Goal: Task Accomplishment & Management: Complete application form

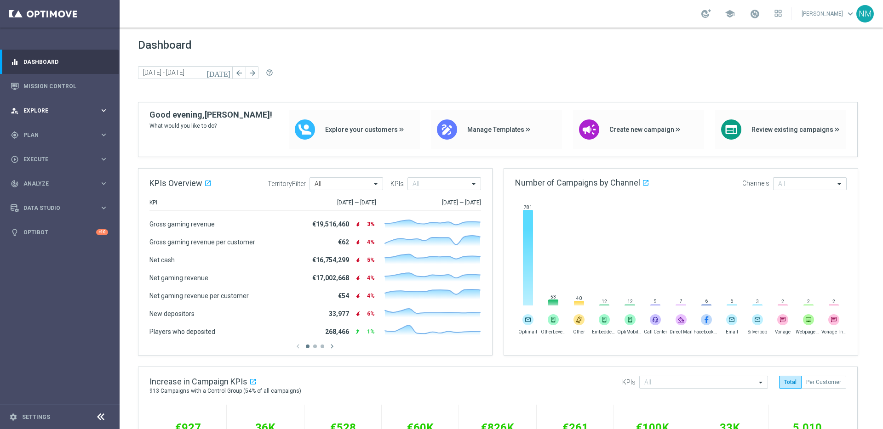
click at [77, 115] on div "person_search Explore keyboard_arrow_right" at bounding box center [59, 110] width 119 height 24
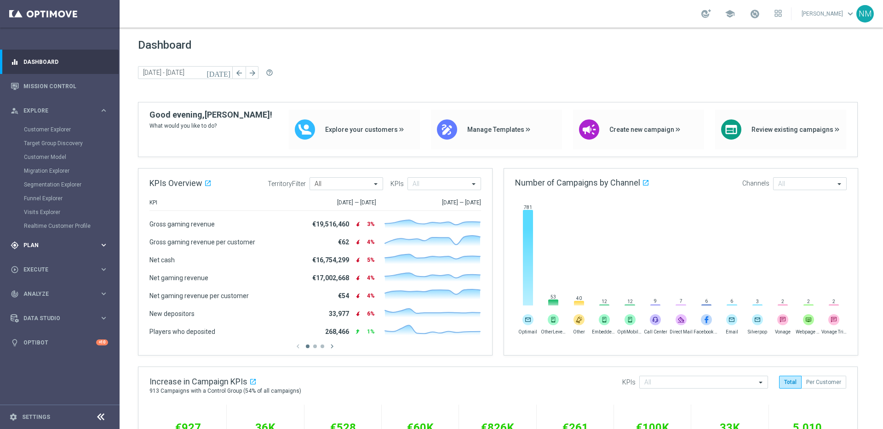
click at [47, 240] on div "gps_fixed Plan keyboard_arrow_right" at bounding box center [59, 245] width 119 height 24
click at [43, 181] on span "Templates" at bounding box center [57, 182] width 66 height 6
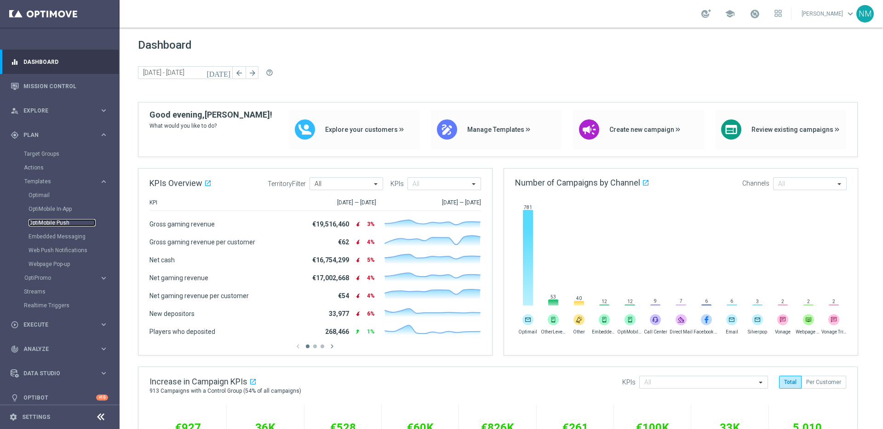
click at [47, 224] on link "OptiMobile Push" at bounding box center [62, 222] width 67 height 7
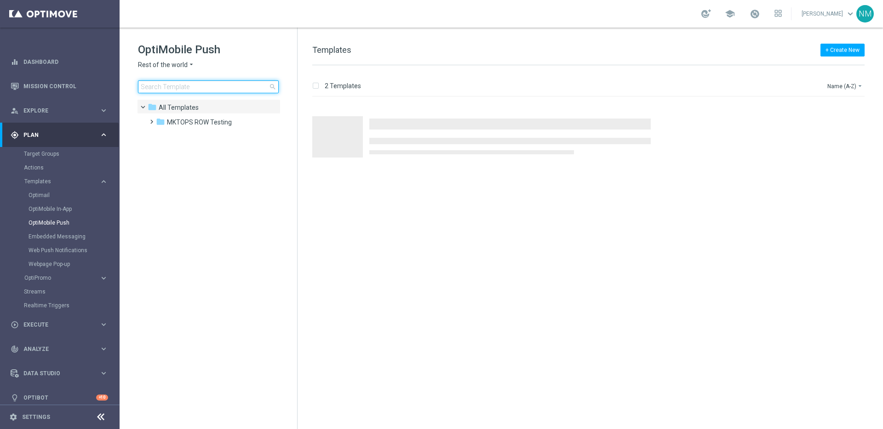
click at [161, 85] on input at bounding box center [208, 86] width 141 height 13
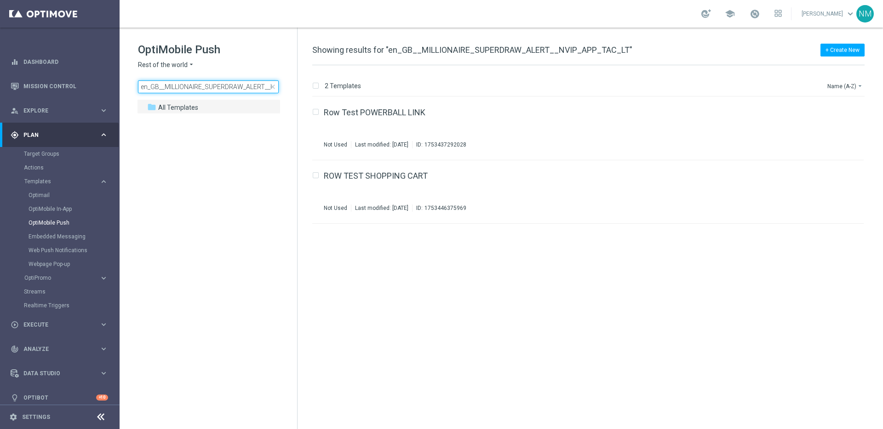
scroll to position [0, 51]
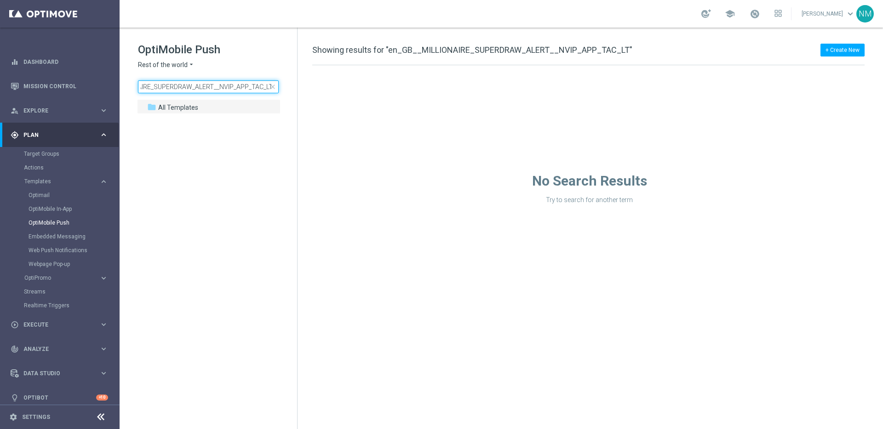
type input "en_GB__MILLIONAIRE_SUPERDRAW_ALERT__NVIP_APP_TAC_LT"
click at [191, 65] on icon "arrow_drop_down" at bounding box center [191, 65] width 7 height 9
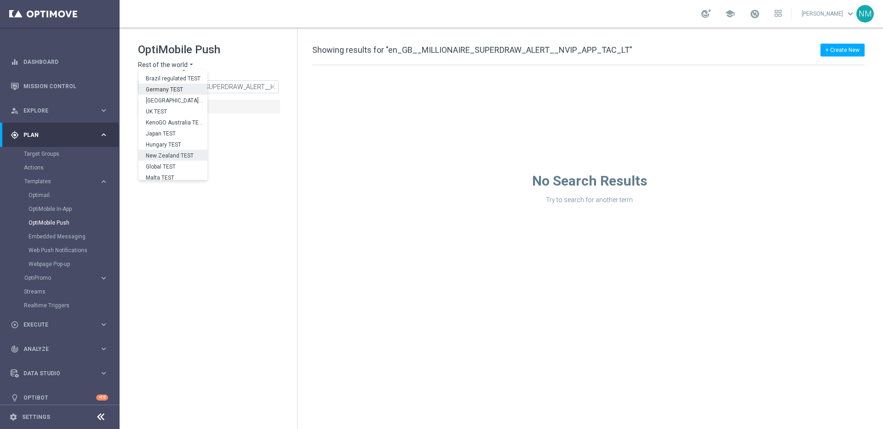
scroll to position [287, 0]
click at [174, 158] on div "UK" at bounding box center [172, 163] width 69 height 11
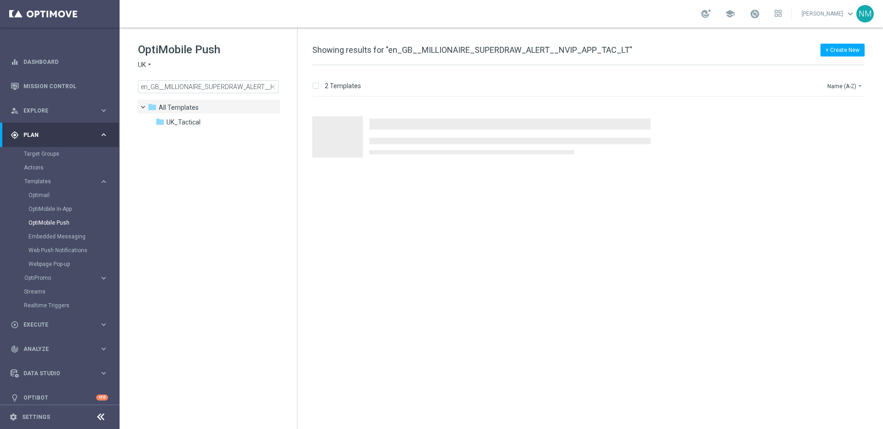
click at [240, 80] on div "OptiMobile Push UK arrow_drop_down × [GEOGRAPHIC_DATA] en_GB__MILLIONAIRE_SUPER…" at bounding box center [217, 67] width 159 height 51
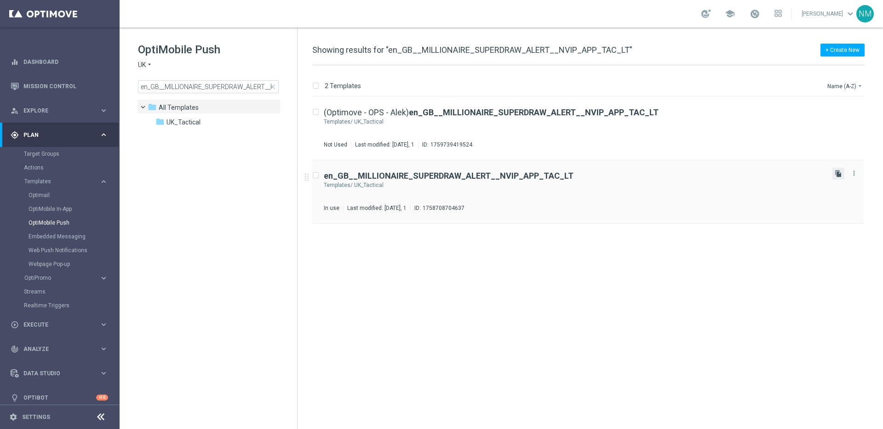
click at [839, 175] on icon "file_copy" at bounding box center [837, 173] width 7 height 7
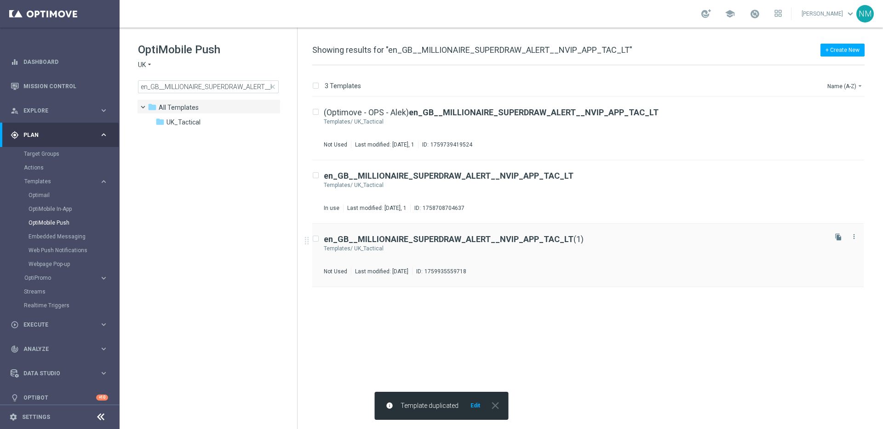
click at [552, 244] on div "en_GB__MILLIONAIRE_SUPERDRAW_ALERT__NVIP_APP_TAC_LT (1) Templates/ UK_Tactical …" at bounding box center [574, 255] width 501 height 40
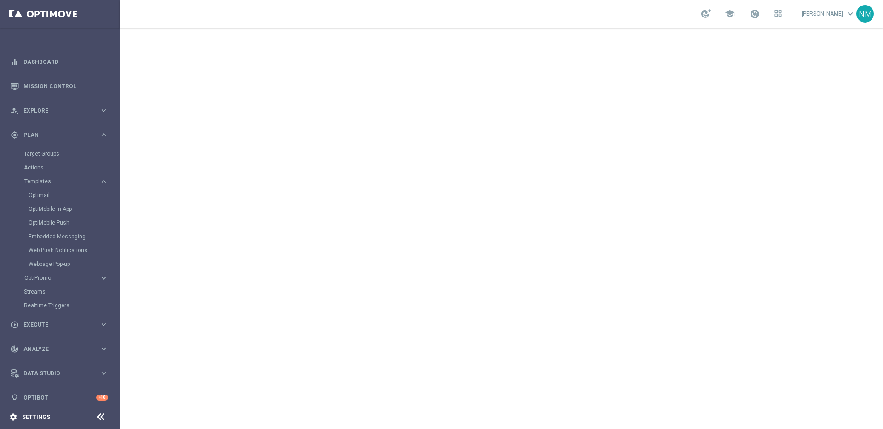
click at [12, 415] on icon "settings" at bounding box center [13, 417] width 8 height 8
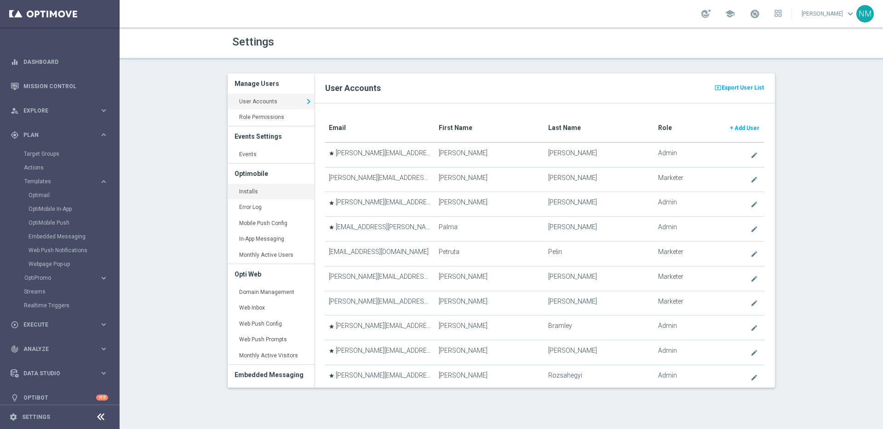
click at [258, 190] on link "Installs keyboard_arrow_right" at bounding box center [271, 192] width 86 height 17
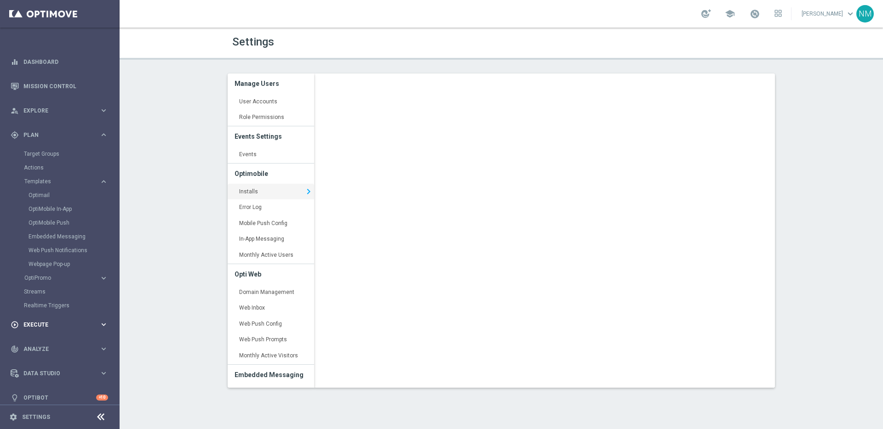
click at [40, 330] on div "play_circle_outline Execute keyboard_arrow_right" at bounding box center [59, 325] width 119 height 24
click at [51, 172] on div "Campaign Builder" at bounding box center [71, 178] width 95 height 14
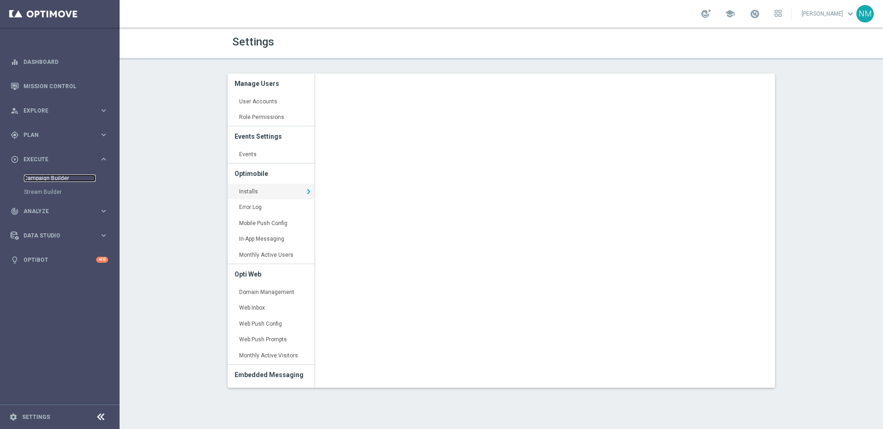
click at [50, 177] on link "Campaign Builder" at bounding box center [60, 178] width 72 height 7
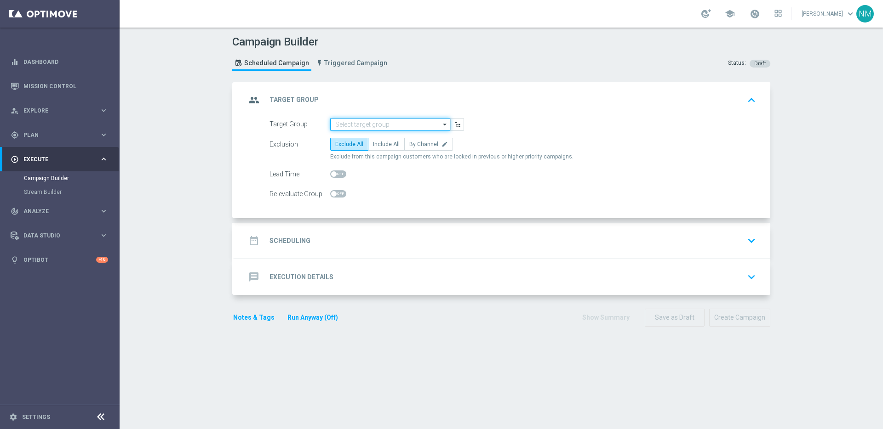
click at [375, 125] on input at bounding box center [390, 124] width 120 height 13
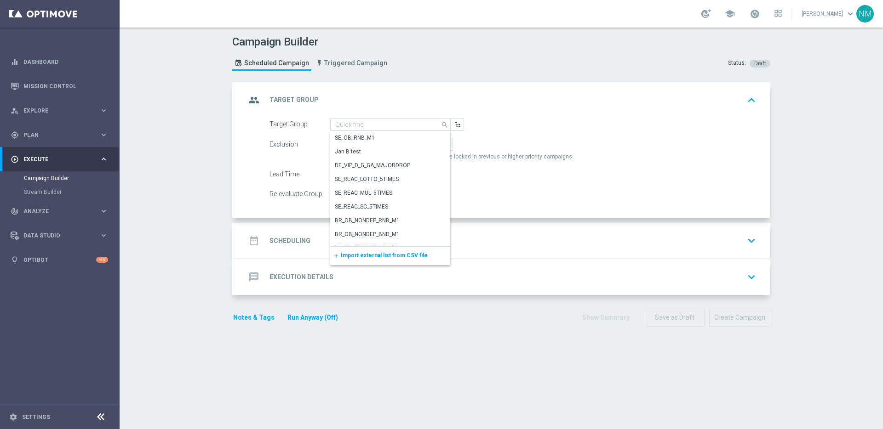
click at [354, 260] on div "add Import external list from CSV file" at bounding box center [390, 256] width 120 height 18
click at [354, 256] on span "Import external list from CSV file" at bounding box center [384, 255] width 87 height 6
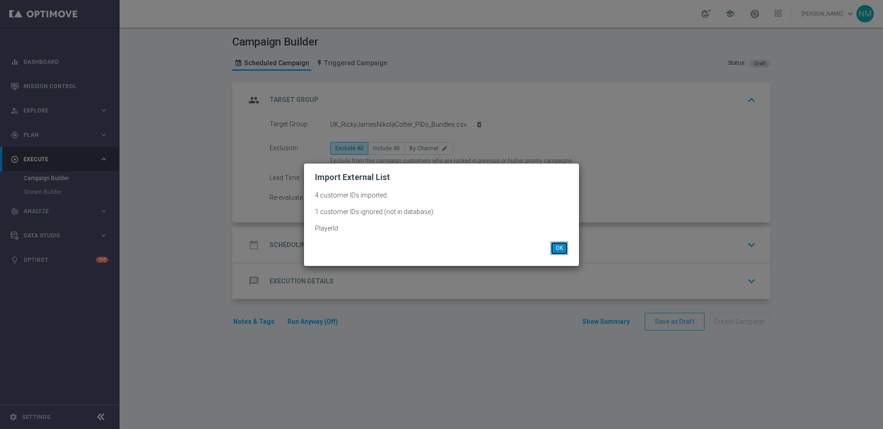
click at [557, 247] on button "OK" at bounding box center [558, 248] width 17 height 13
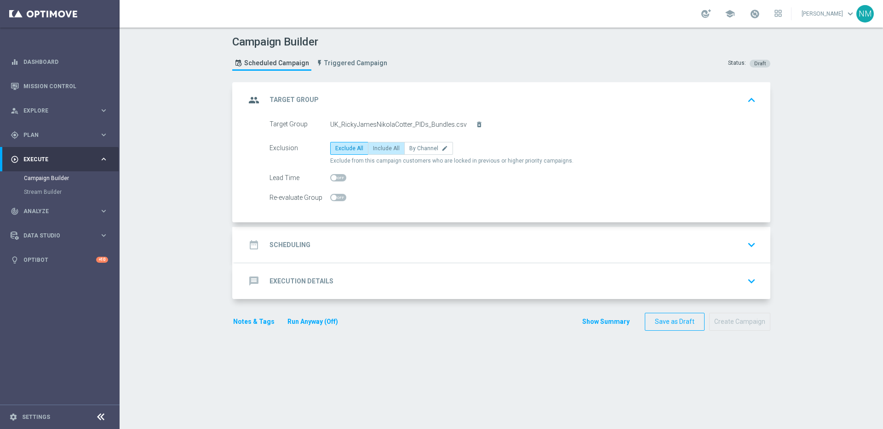
click at [391, 148] on span "Include All" at bounding box center [386, 148] width 27 height 6
click at [379, 148] on input "Include All" at bounding box center [376, 150] width 6 height 6
radio input "true"
click at [355, 246] on div "date_range Scheduling keyboard_arrow_down" at bounding box center [501, 244] width 513 height 17
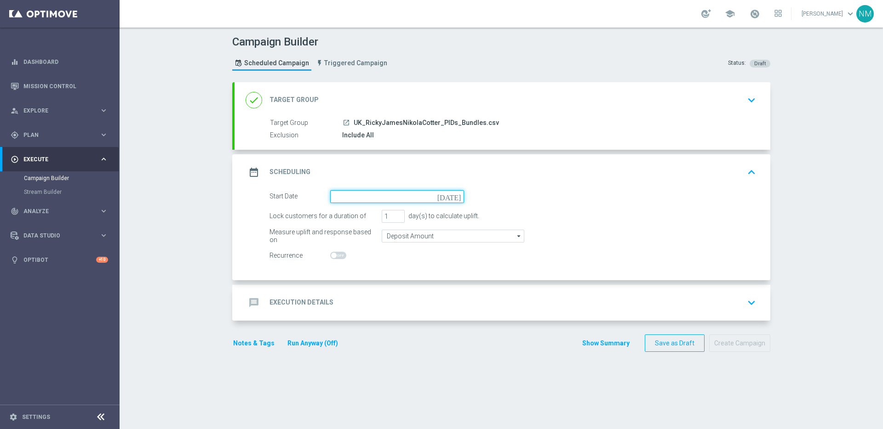
click at [350, 195] on input at bounding box center [397, 196] width 134 height 13
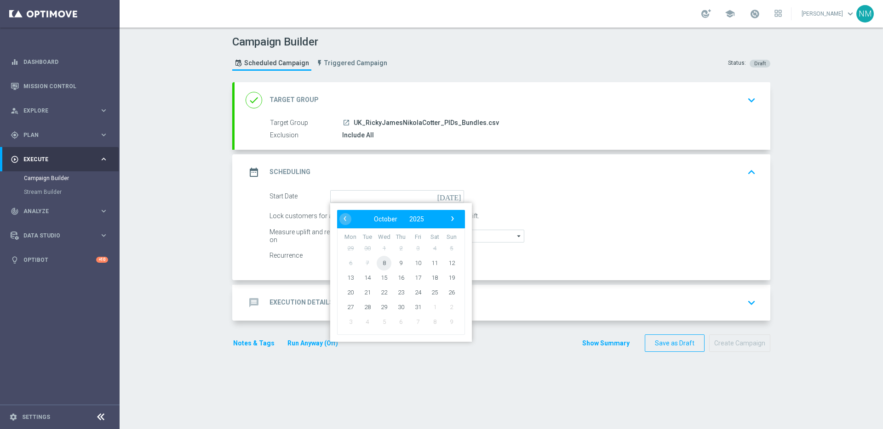
click at [380, 266] on span "8" at bounding box center [383, 263] width 15 height 15
type input "[DATE]"
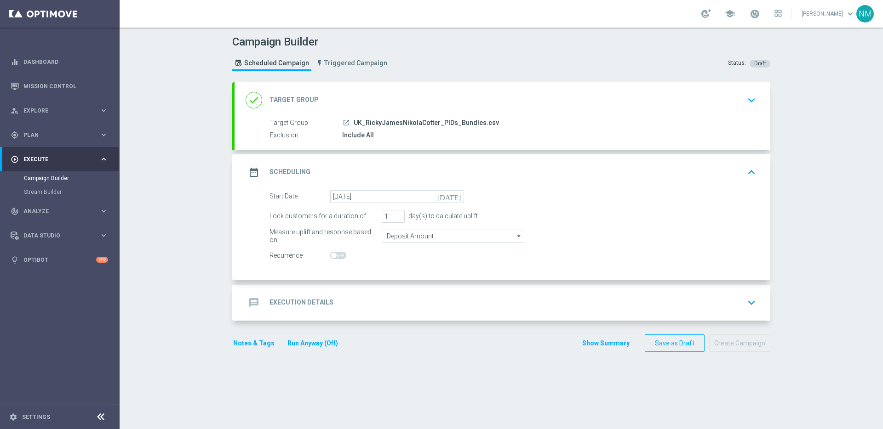
click at [351, 286] on div "message Execution Details keyboard_arrow_down" at bounding box center [502, 303] width 536 height 36
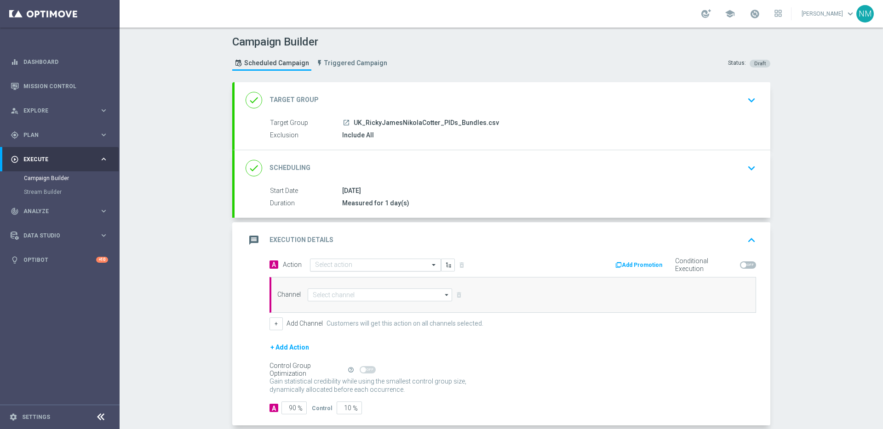
click at [332, 267] on input "text" at bounding box center [366, 266] width 103 height 8
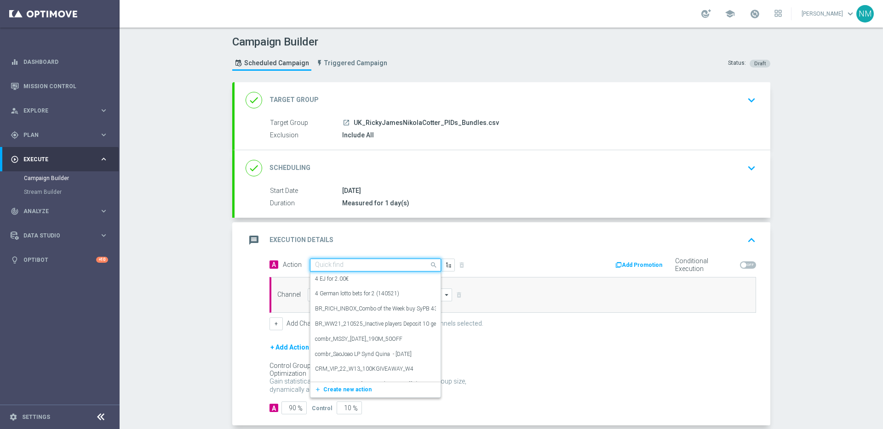
paste input "TESTING_JACKPOT_UK_APP_PUSH_2025_OCT"
type input "TESTING_JACKPOT_UK_APP_PUSH_2025_OCT"
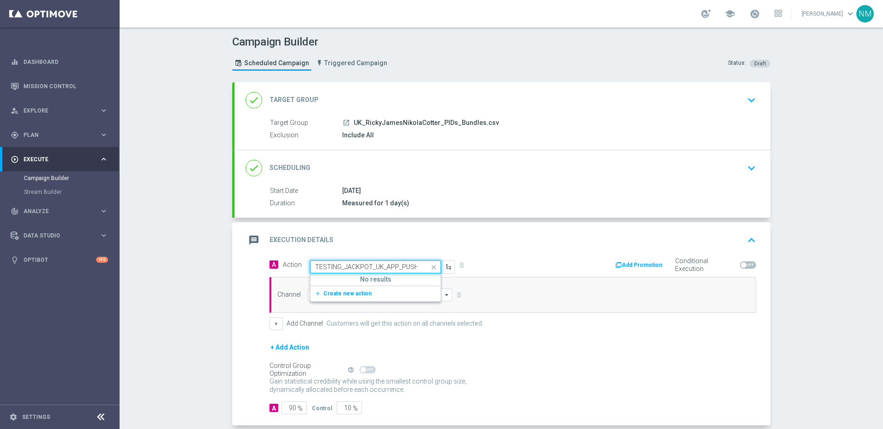
scroll to position [0, 31]
click at [350, 289] on button "add_new Create new action" at bounding box center [373, 294] width 127 height 11
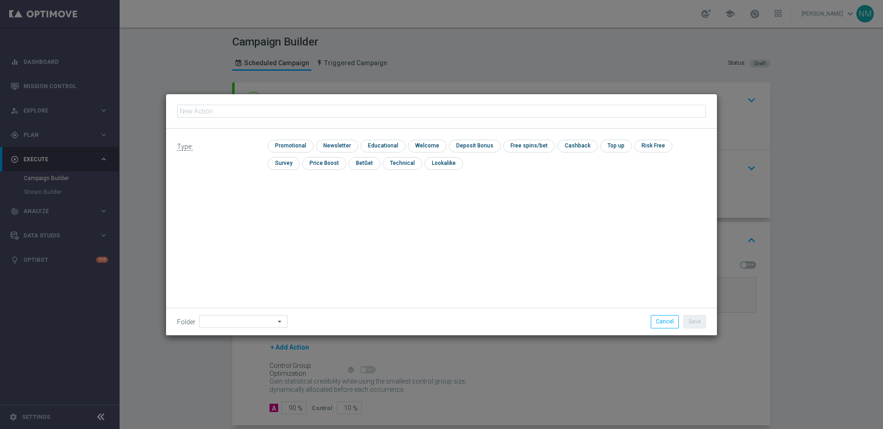
type input "TESTING_JACKPOT_UK_APP_PUSH_2025_OCT"
click at [280, 148] on input "checkbox" at bounding box center [290, 146] width 44 height 12
checkbox input "true"
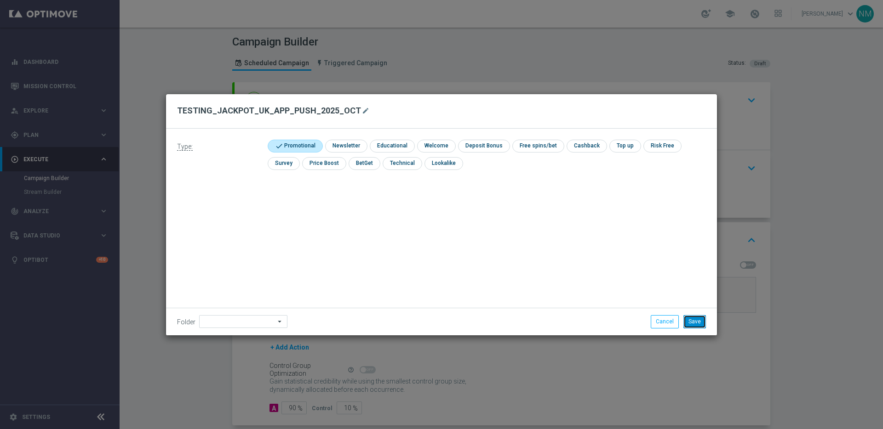
click at [683, 320] on button "Save" at bounding box center [694, 321] width 23 height 13
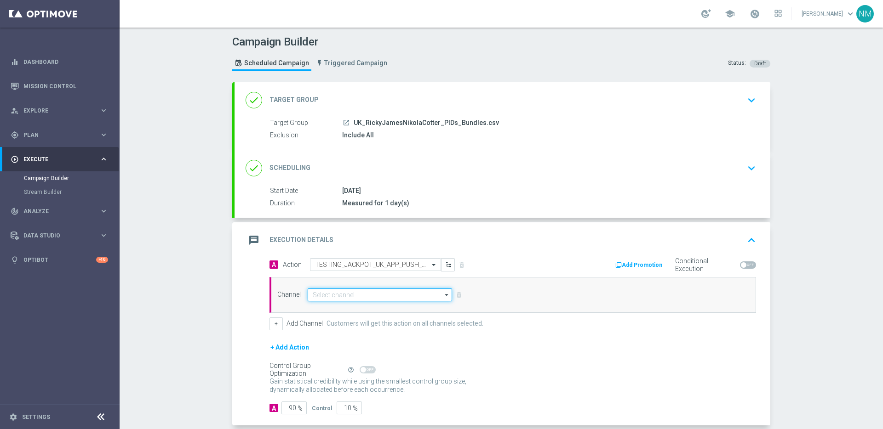
click at [325, 294] on input at bounding box center [380, 295] width 144 height 13
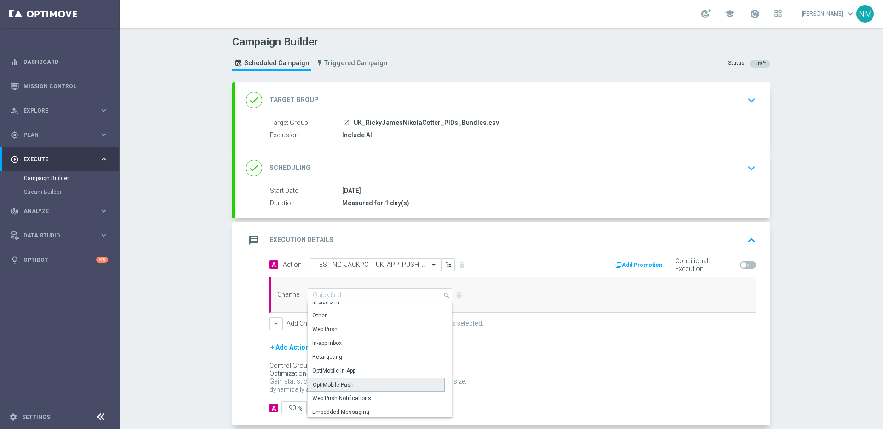
click at [343, 384] on div "OptiMobile Push" at bounding box center [333, 385] width 41 height 8
type input "OptiMobile Push"
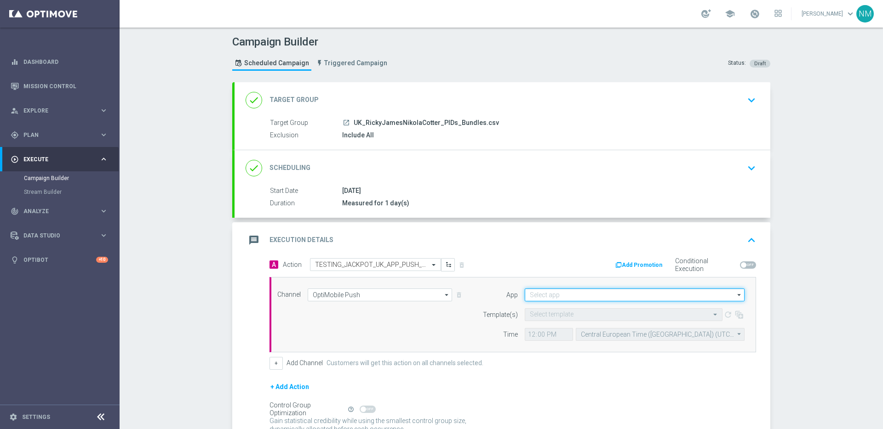
click at [588, 292] on input at bounding box center [635, 295] width 220 height 13
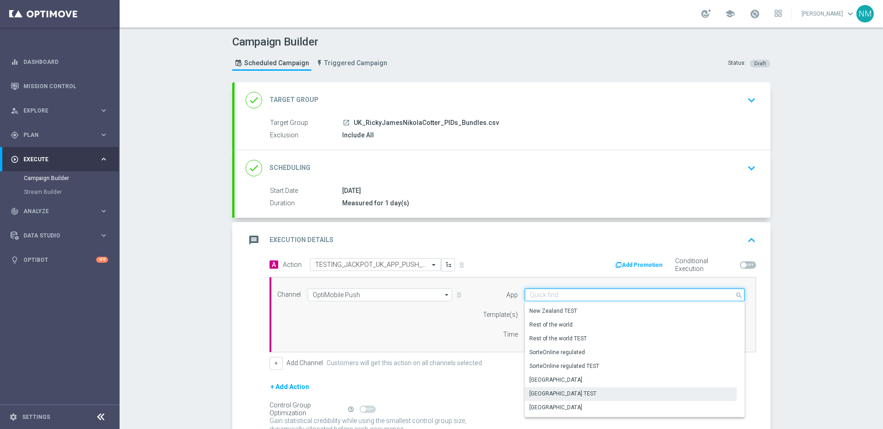
scroll to position [381, 0]
click at [546, 399] on div "UK" at bounding box center [631, 396] width 212 height 13
type input "UK"
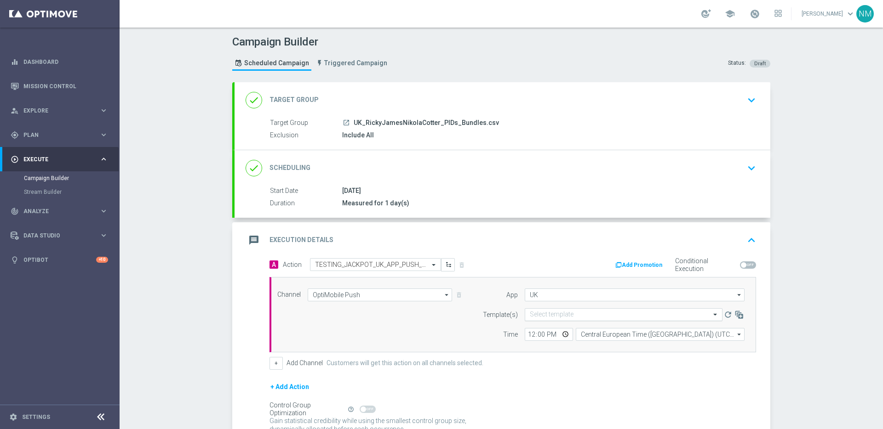
click at [572, 315] on input "text" at bounding box center [614, 315] width 169 height 8
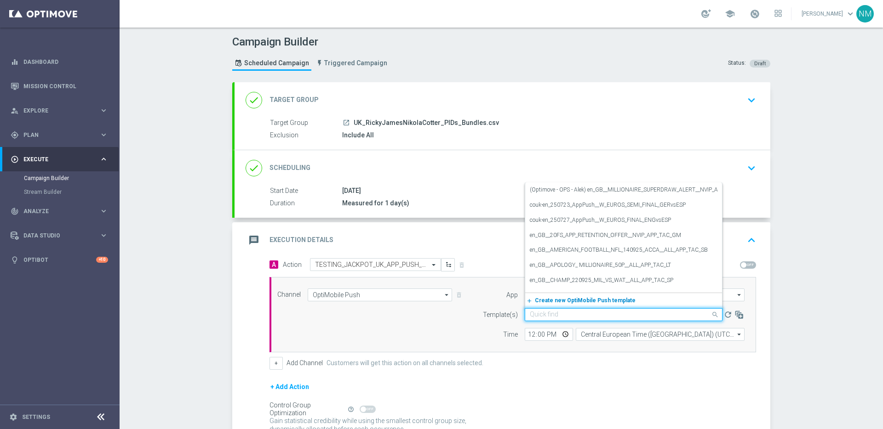
paste input "TESTING_JACKPOT_UK_APP_PUSH_2025_OCT"
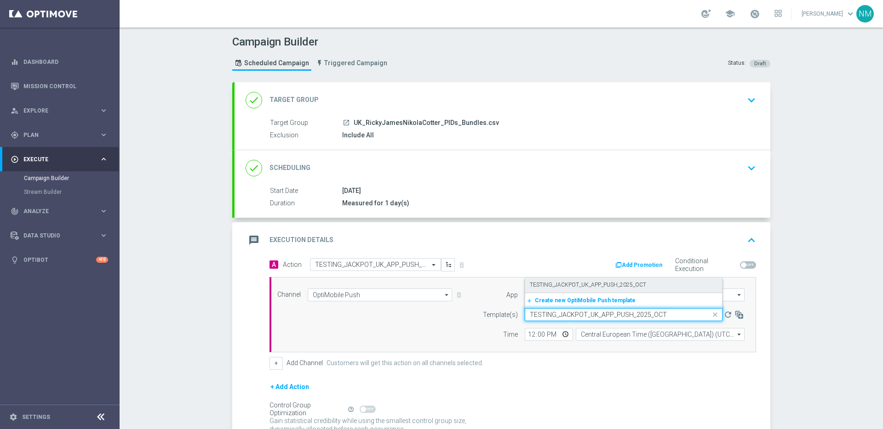
click at [585, 287] on label "TESTING_JACKPOT_UK_APP_PUSH_2025_OCT" at bounding box center [588, 285] width 116 height 8
type input "TESTING_JACKPOT_UK_APP_PUSH_2025_OCT"
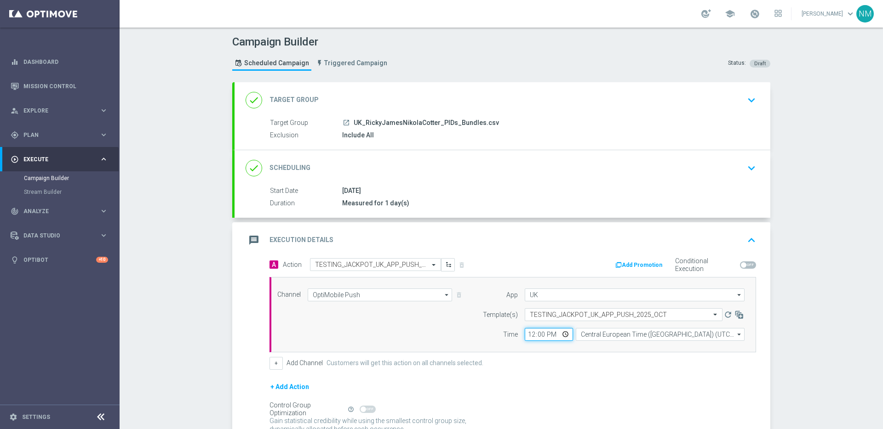
click at [562, 332] on input "12:00" at bounding box center [549, 334] width 48 height 13
type input "17:15"
click at [586, 348] on div "Channel OptiMobile Push OptiMobile Push arrow_drop_down Drag here to set row gr…" at bounding box center [512, 314] width 486 height 75
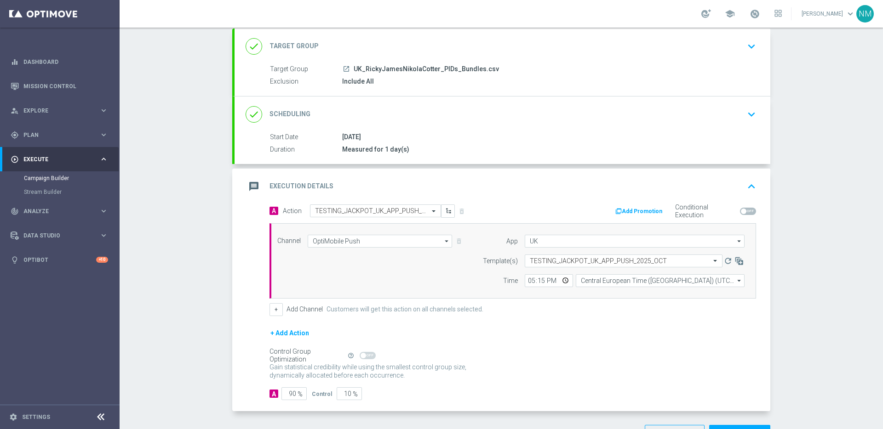
scroll to position [86, 0]
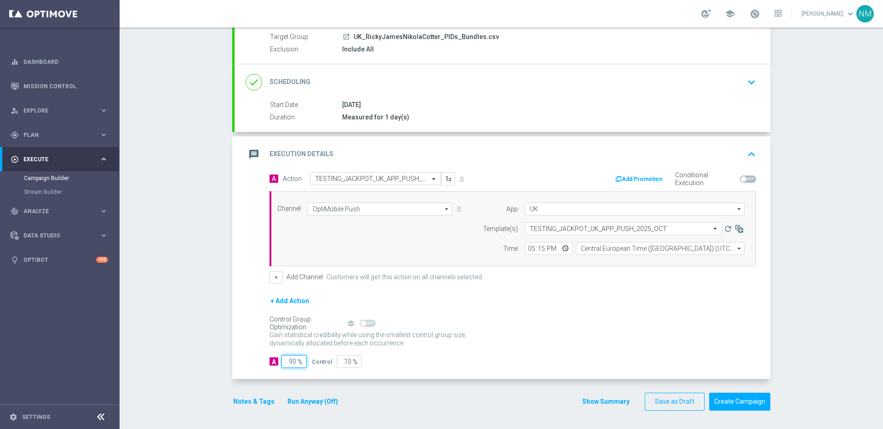
click at [289, 362] on input "90" at bounding box center [293, 361] width 25 height 13
type input "0"
type input "100"
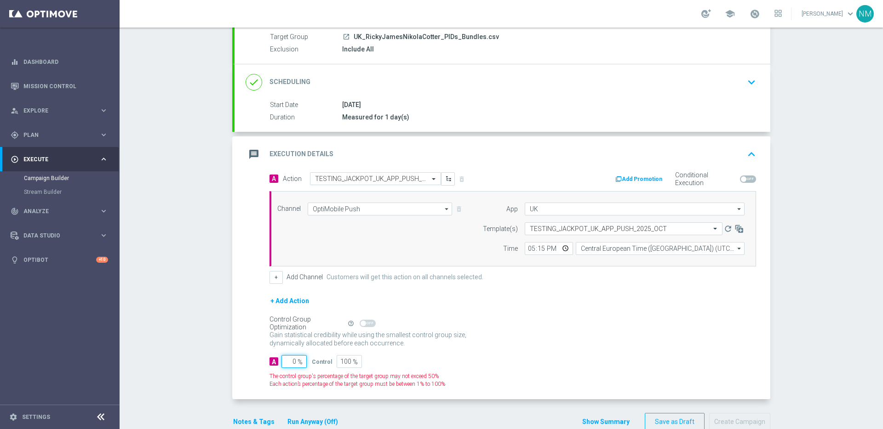
type input "10"
type input "90"
type input "100"
type input "0"
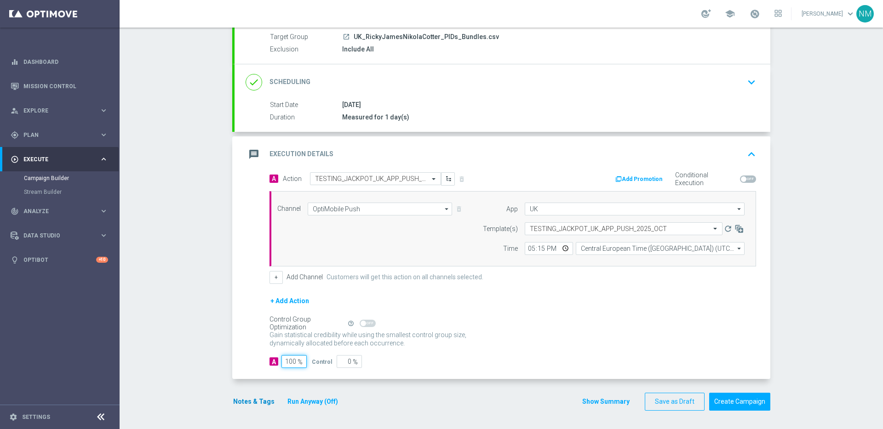
type input "100"
click at [253, 405] on button "Notes & Tags" at bounding box center [253, 401] width 43 height 11
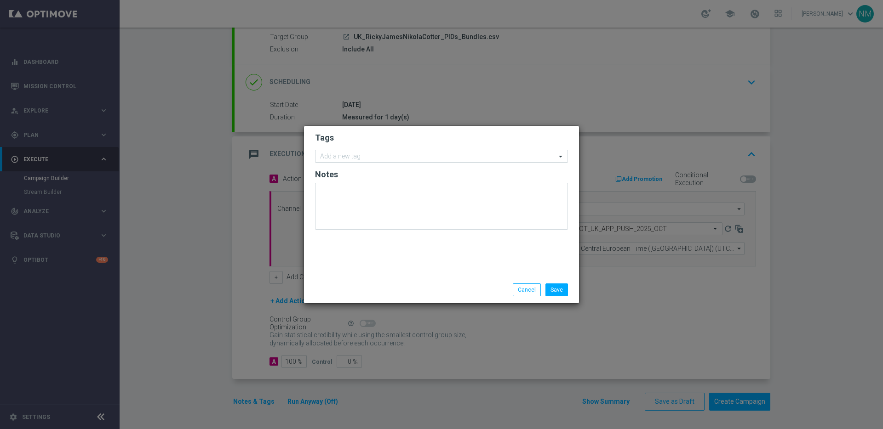
click at [421, 158] on input "text" at bounding box center [438, 157] width 236 height 8
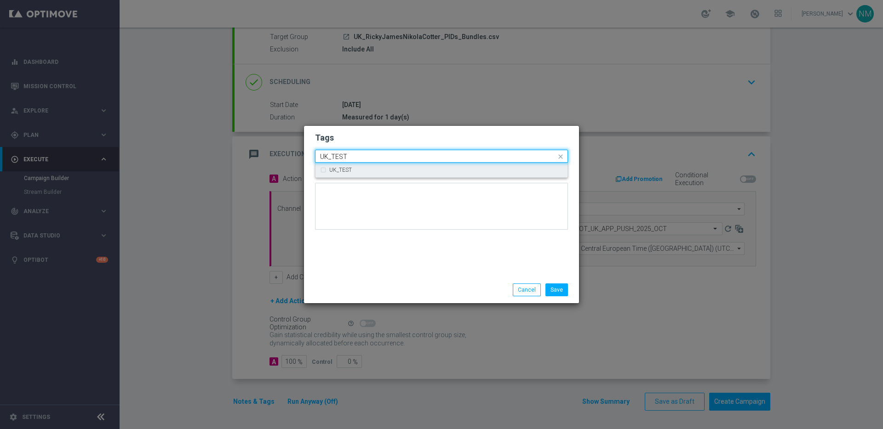
click at [434, 166] on div "UK_TEST" at bounding box center [441, 170] width 243 height 15
type input "UK_TEST"
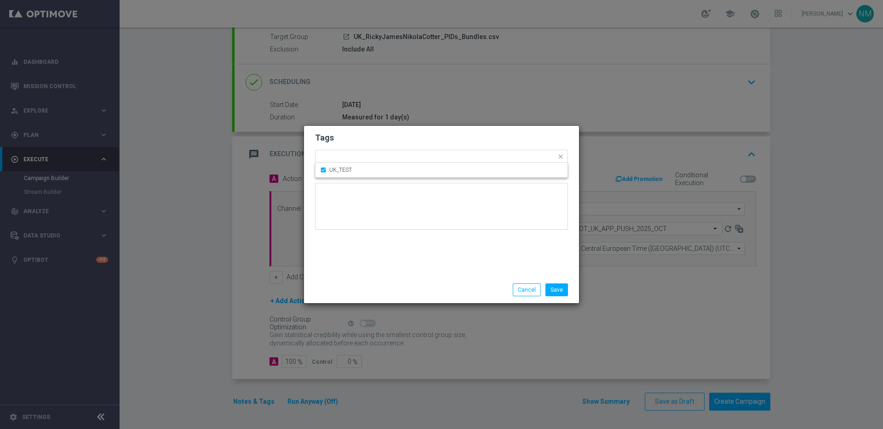
click at [464, 265] on div "Tags Quick find × UK_TEST UK_TEST Notes" at bounding box center [441, 201] width 275 height 151
drag, startPoint x: 553, startPoint y: 286, endPoint x: 619, endPoint y: 319, distance: 74.0
click at [553, 286] on button "Save" at bounding box center [556, 290] width 23 height 13
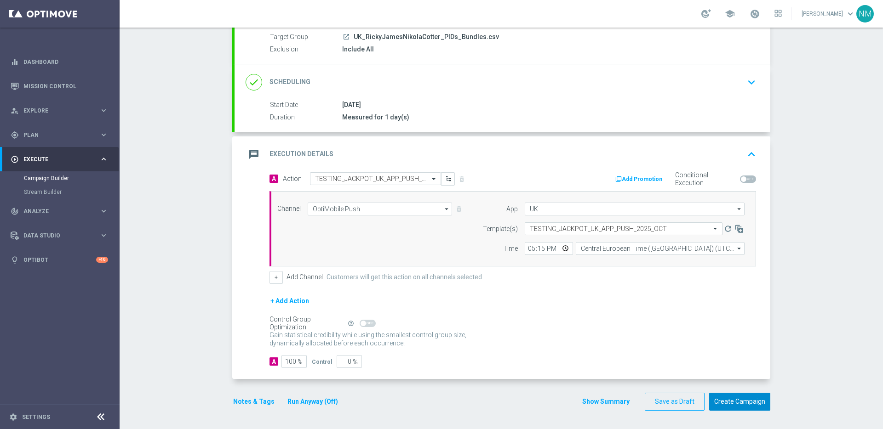
click at [717, 400] on button "Create Campaign" at bounding box center [739, 402] width 61 height 18
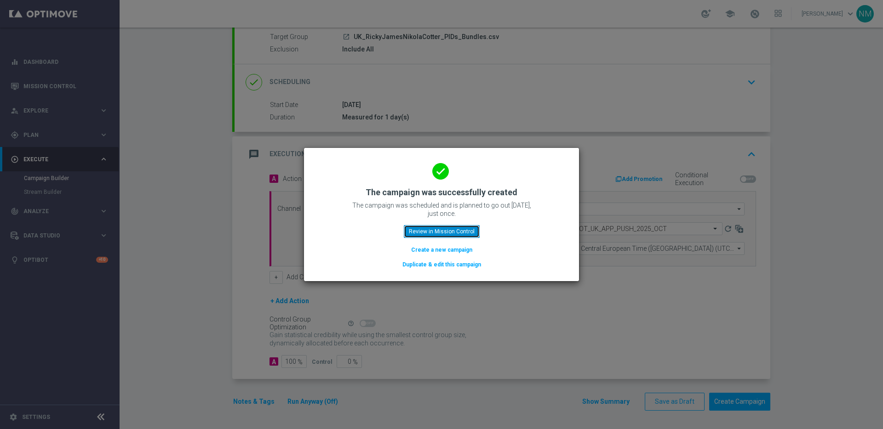
click at [424, 226] on button "Review in Mission Control" at bounding box center [442, 231] width 76 height 13
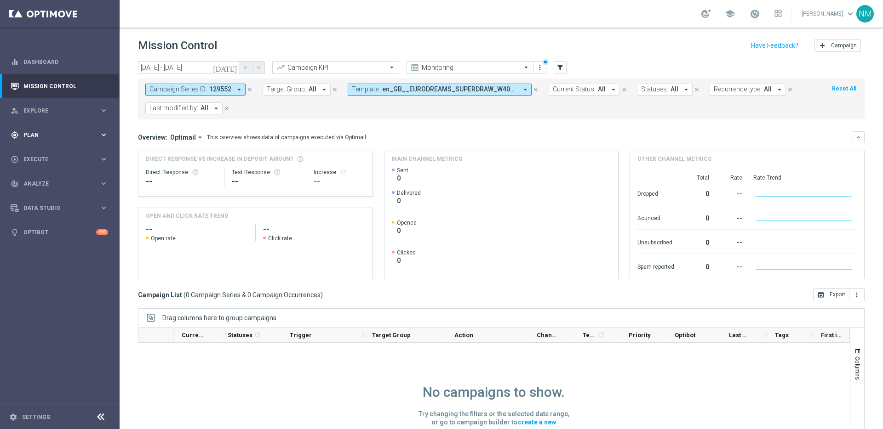
click at [52, 136] on span "Plan" at bounding box center [61, 135] width 76 height 6
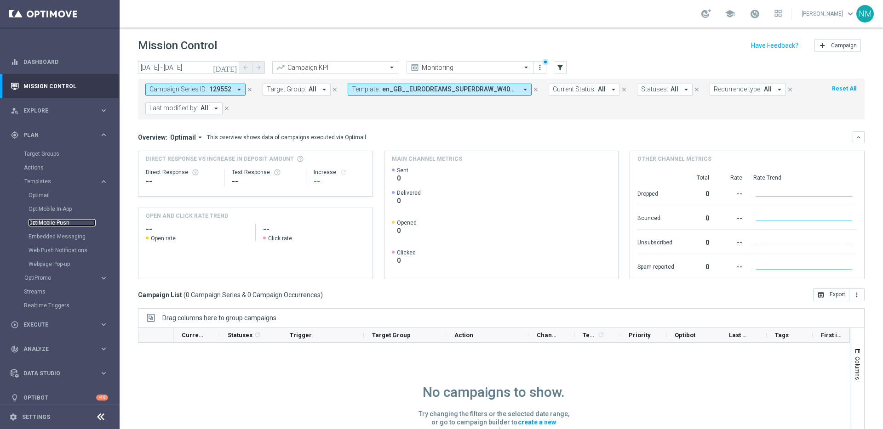
click at [47, 226] on link "OptiMobile Push" at bounding box center [62, 222] width 67 height 7
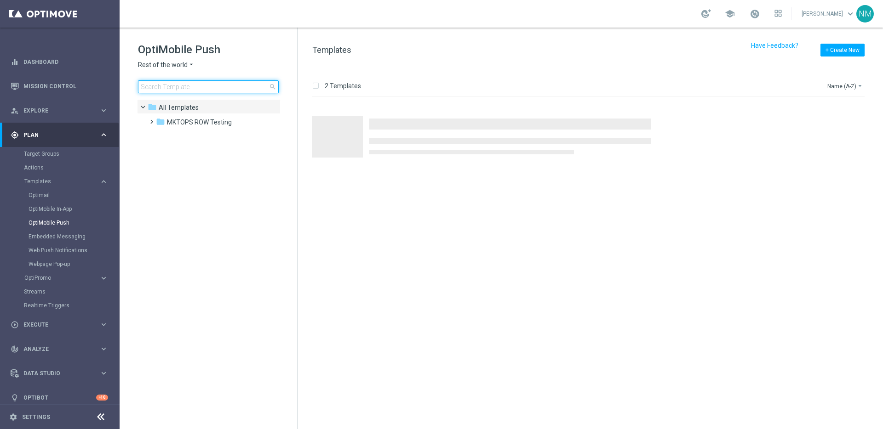
click at [202, 90] on input at bounding box center [208, 86] width 141 height 13
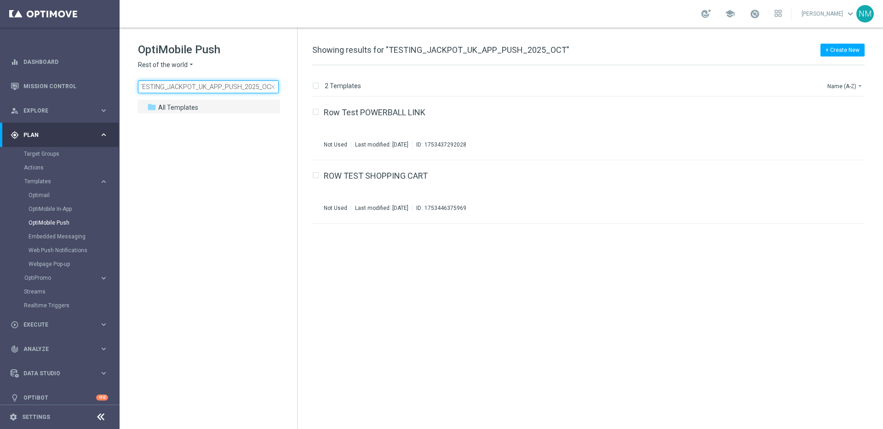
type input "TESTING_JACKPOT_UK_APP_PUSH_2025_OCT"
click at [181, 65] on span "Rest of the world" at bounding box center [163, 65] width 50 height 9
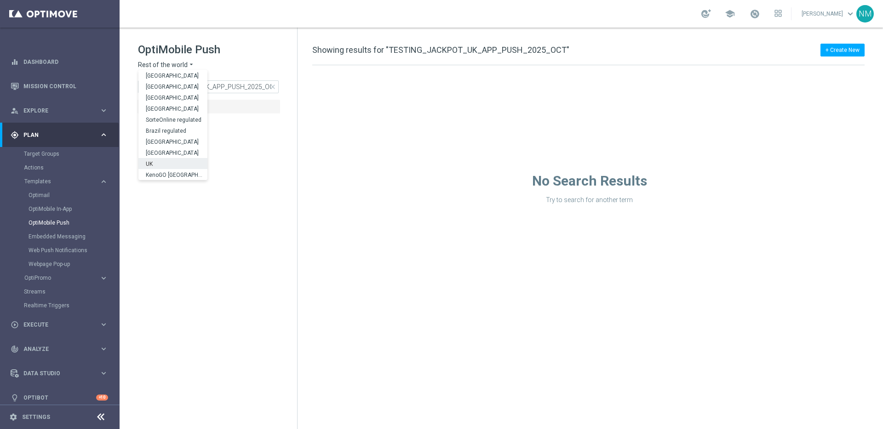
click at [168, 166] on div "UK" at bounding box center [172, 163] width 69 height 11
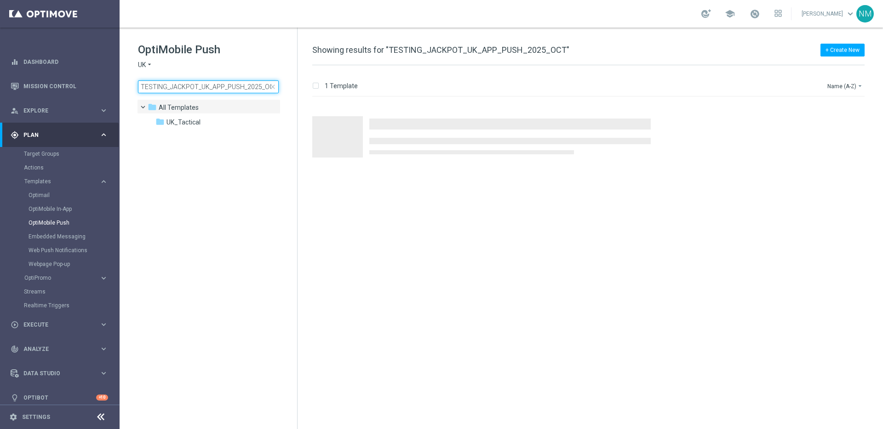
click at [209, 85] on input "TESTING_JACKPOT_UK_APP_PUSH_2025_OCT" at bounding box center [208, 86] width 141 height 13
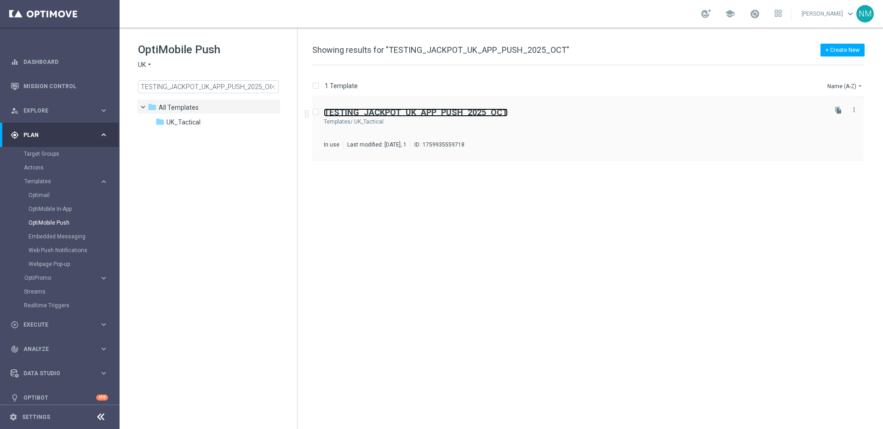
click at [484, 114] on b "TESTING_JACKPOT_UK_APP_PUSH_2025_OCT" at bounding box center [416, 113] width 184 height 10
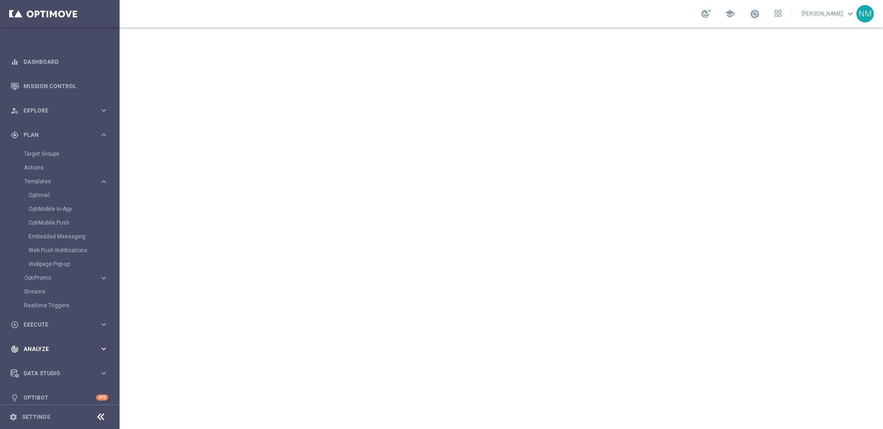
click at [50, 337] on div "track_changes Analyze keyboard_arrow_right" at bounding box center [59, 349] width 119 height 24
click at [47, 162] on div "play_circle_outline Execute" at bounding box center [55, 159] width 89 height 8
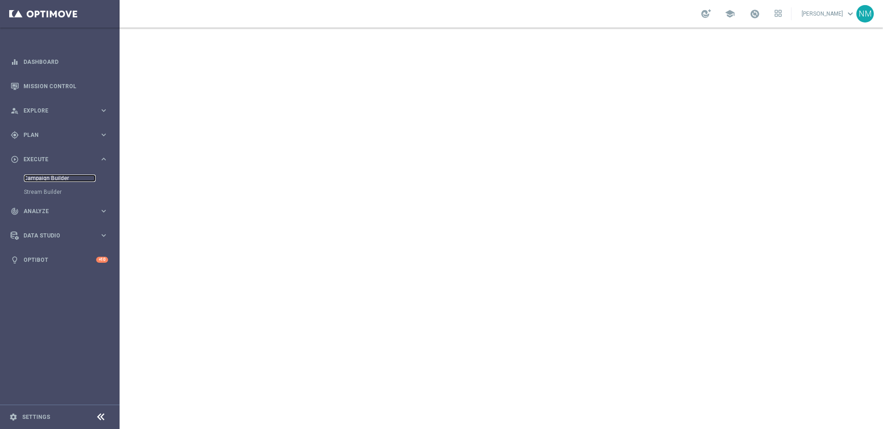
click at [46, 180] on link "Campaign Builder" at bounding box center [60, 178] width 72 height 7
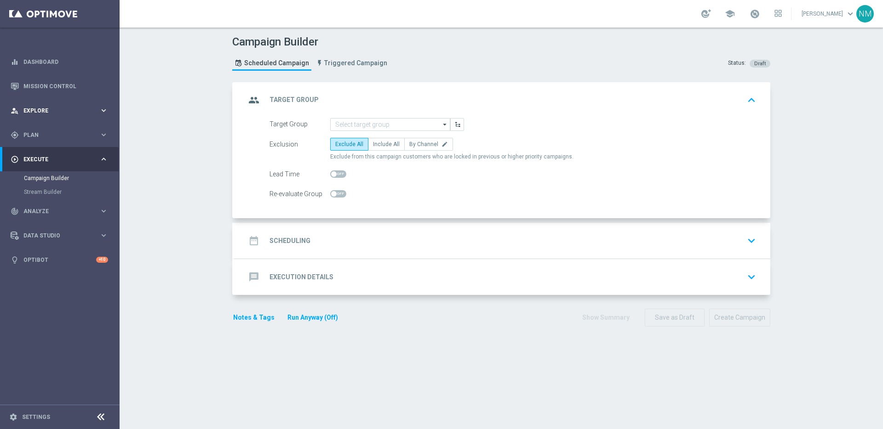
click at [36, 109] on span "Explore" at bounding box center [61, 111] width 76 height 6
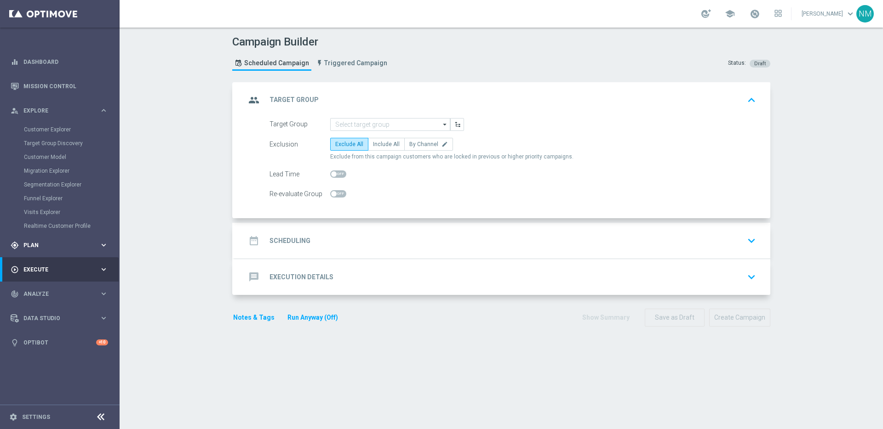
click at [35, 236] on div "gps_fixed Plan keyboard_arrow_right" at bounding box center [59, 245] width 119 height 24
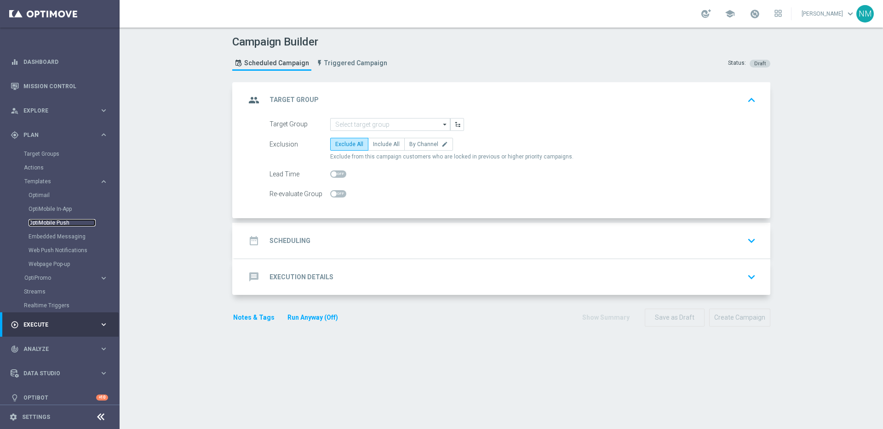
click at [49, 223] on link "OptiMobile Push" at bounding box center [62, 222] width 67 height 7
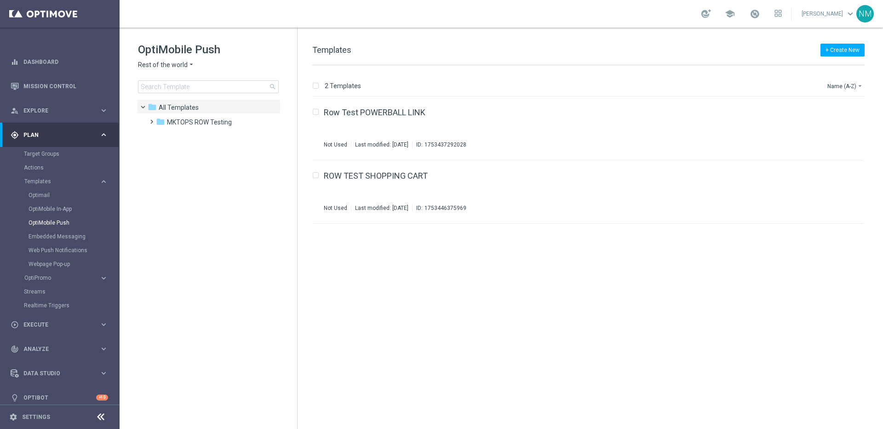
click at [179, 70] on div "OptiMobile Push Rest of the world arrow_drop_down × Rest of the world search" at bounding box center [217, 67] width 159 height 51
click at [178, 66] on span "Rest of the world" at bounding box center [163, 65] width 50 height 9
click at [170, 163] on div "UK" at bounding box center [172, 163] width 69 height 11
click at [192, 83] on input at bounding box center [208, 86] width 141 height 13
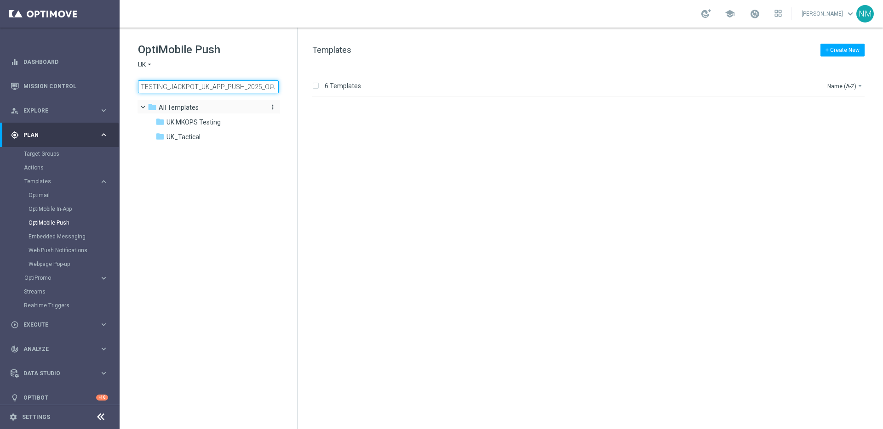
scroll to position [0, 3]
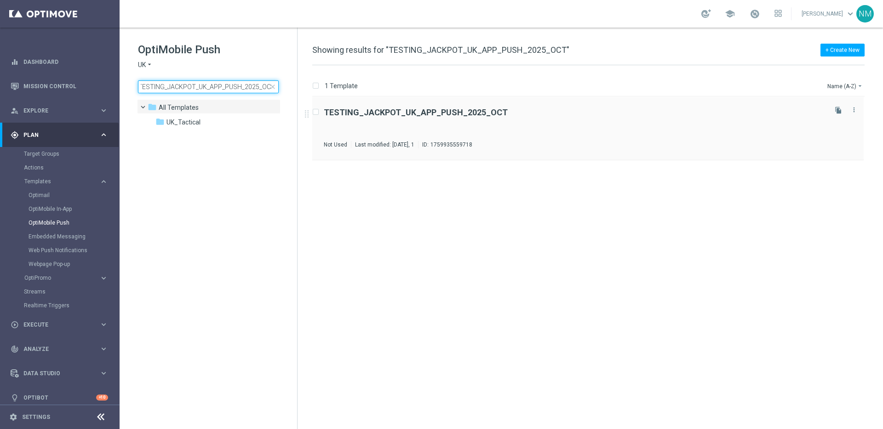
type input "TESTING_JACKPOT_UK_APP_PUSH_2025_OCT"
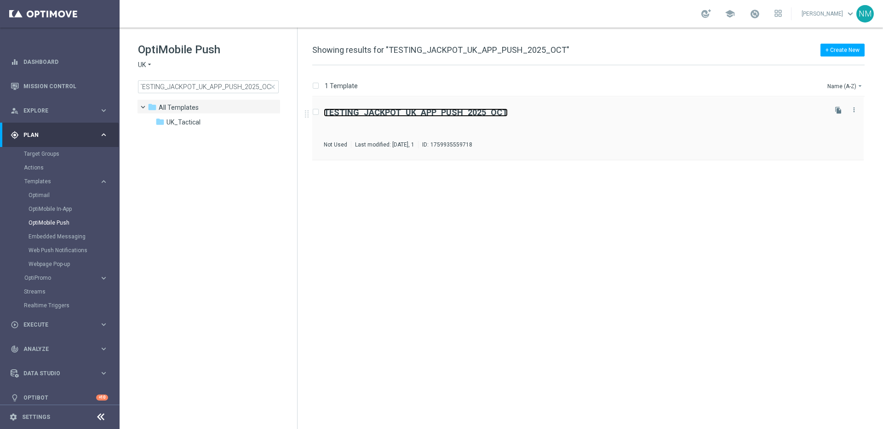
click at [432, 115] on b "TESTING_JACKPOT_UK_APP_PUSH_2025_OCT" at bounding box center [416, 113] width 184 height 10
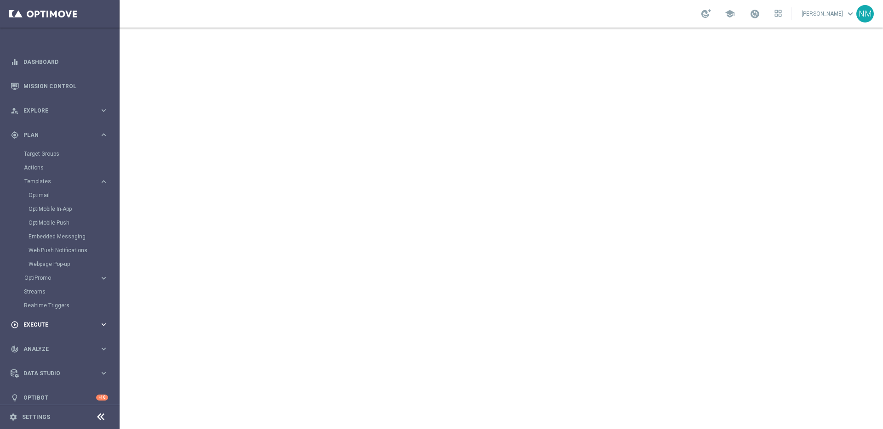
click at [46, 332] on div "play_circle_outline Execute keyboard_arrow_right" at bounding box center [59, 325] width 119 height 24
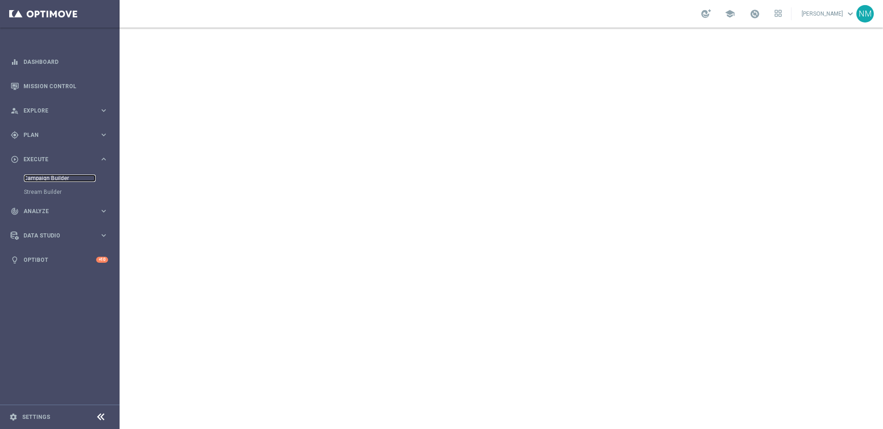
click at [46, 178] on link "Campaign Builder" at bounding box center [60, 178] width 72 height 7
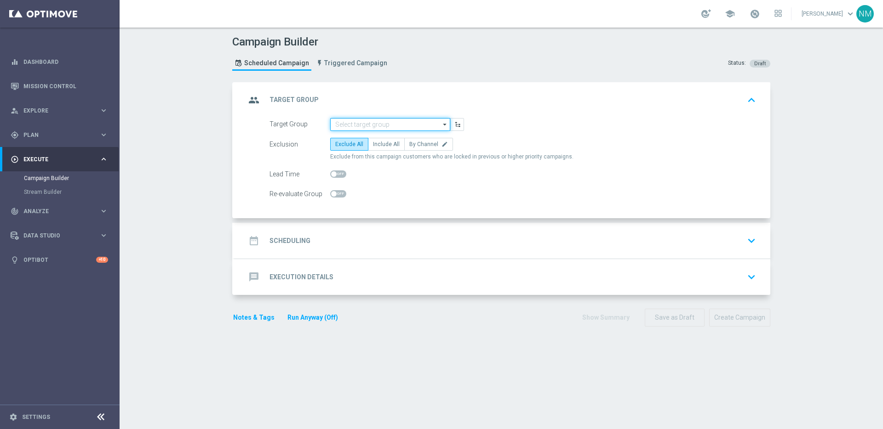
click at [349, 123] on input at bounding box center [390, 124] width 120 height 13
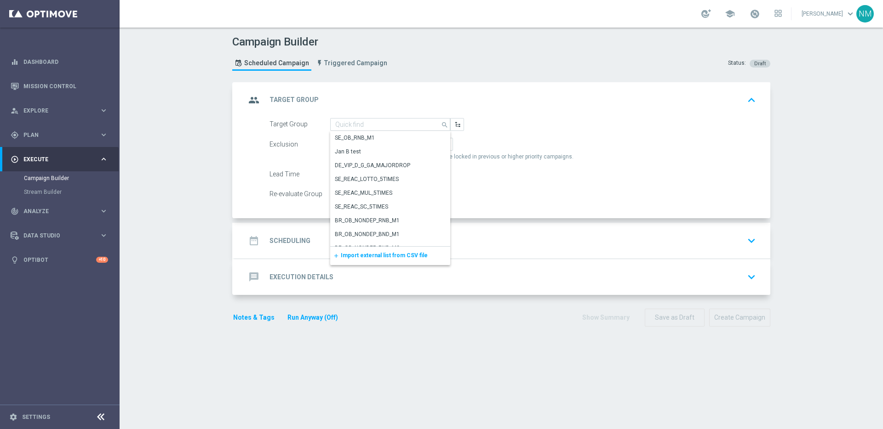
click at [372, 258] on span "Import external list from CSV file" at bounding box center [384, 255] width 87 height 6
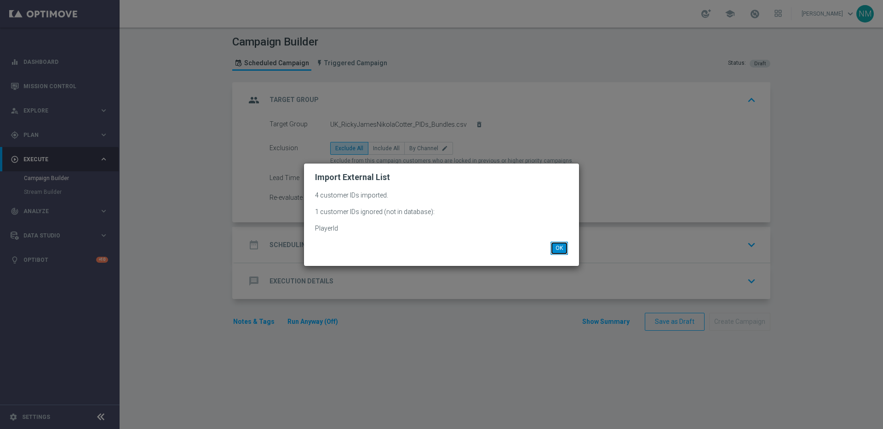
click at [559, 245] on button "OK" at bounding box center [558, 248] width 17 height 13
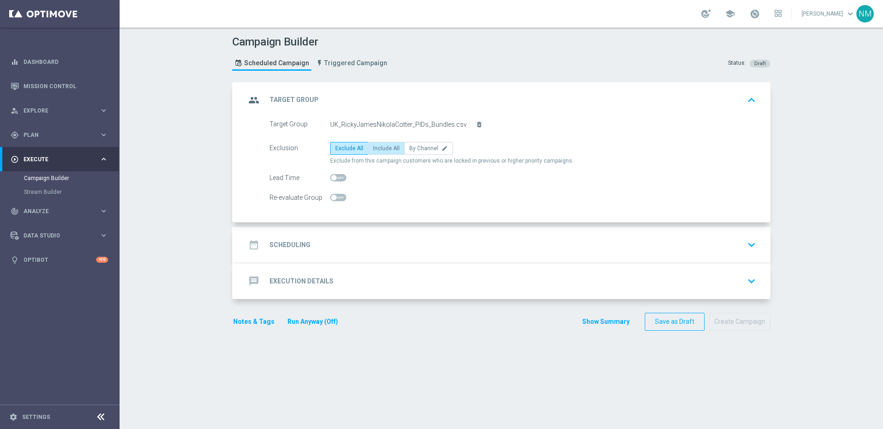
click at [373, 146] on span "Include All" at bounding box center [386, 148] width 27 height 6
click at [373, 147] on input "Include All" at bounding box center [376, 150] width 6 height 6
radio input "true"
click at [343, 241] on div "date_range Scheduling keyboard_arrow_down" at bounding box center [501, 244] width 513 height 17
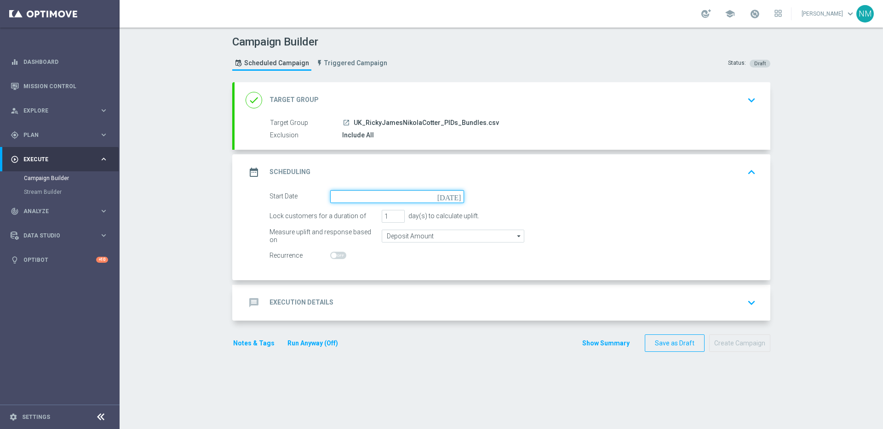
click at [353, 195] on input at bounding box center [397, 196] width 134 height 13
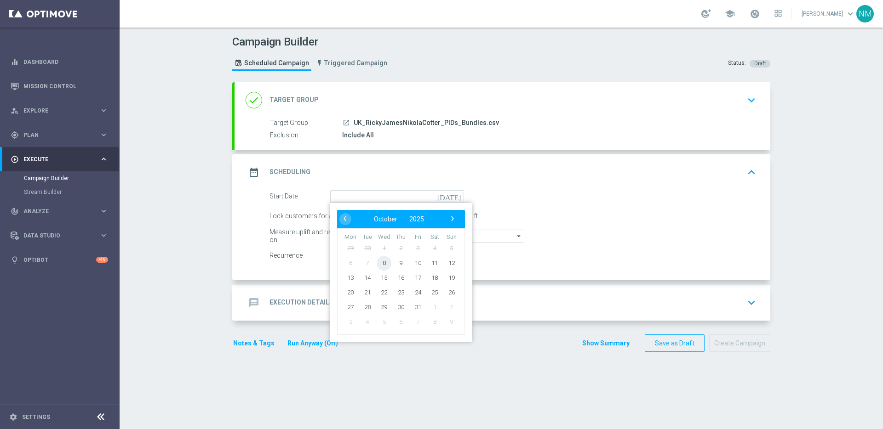
click at [385, 262] on span "8" at bounding box center [383, 263] width 15 height 15
type input "[DATE]"
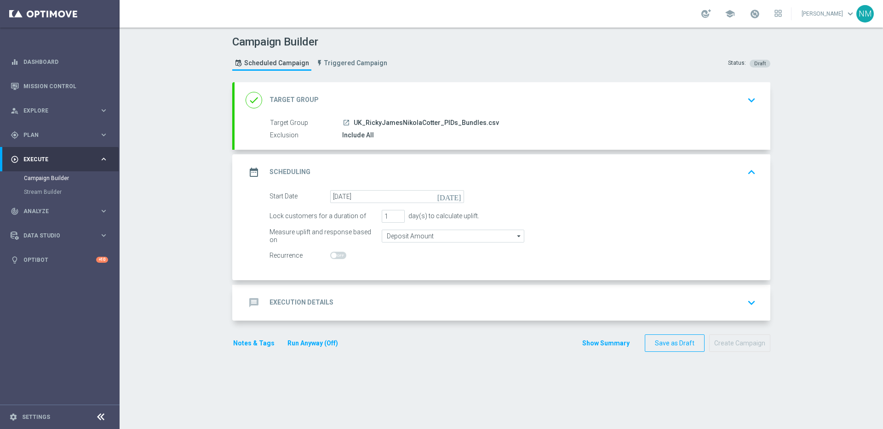
click at [368, 292] on div "message Execution Details keyboard_arrow_down" at bounding box center [502, 303] width 536 height 36
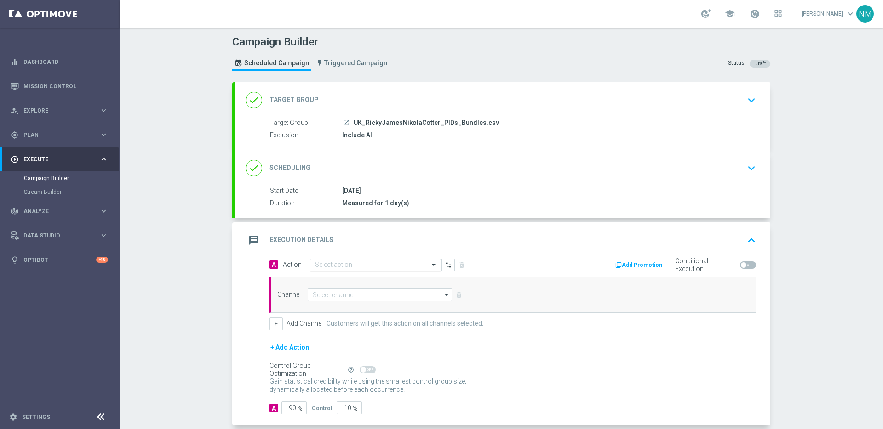
click at [336, 266] on input "text" at bounding box center [366, 266] width 103 height 8
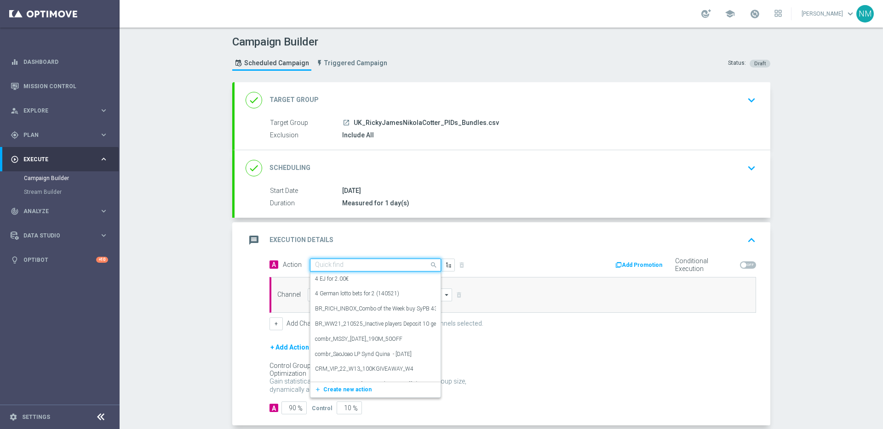
paste input "TESTING_JACKPOT_UK_APP_PUSH_2025_OCT"
type input "TESTING_JACKPOT_UK_APP_PUSH_2025_OCT"
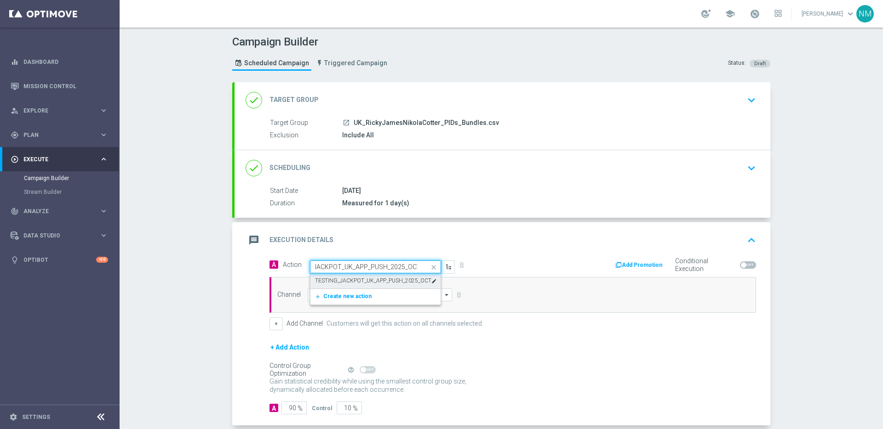
click at [352, 284] on div "TESTING_JACKPOT_UK_APP_PUSH_2025_OCT edit" at bounding box center [375, 281] width 121 height 15
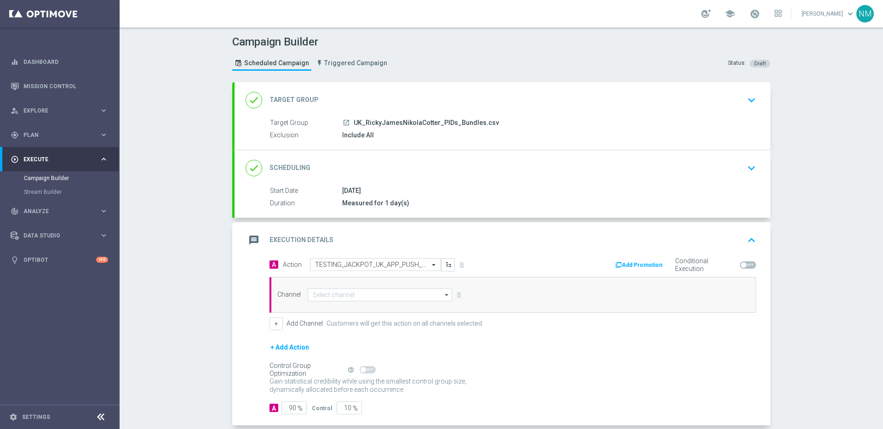
scroll to position [0, 0]
click at [345, 293] on input at bounding box center [380, 295] width 144 height 13
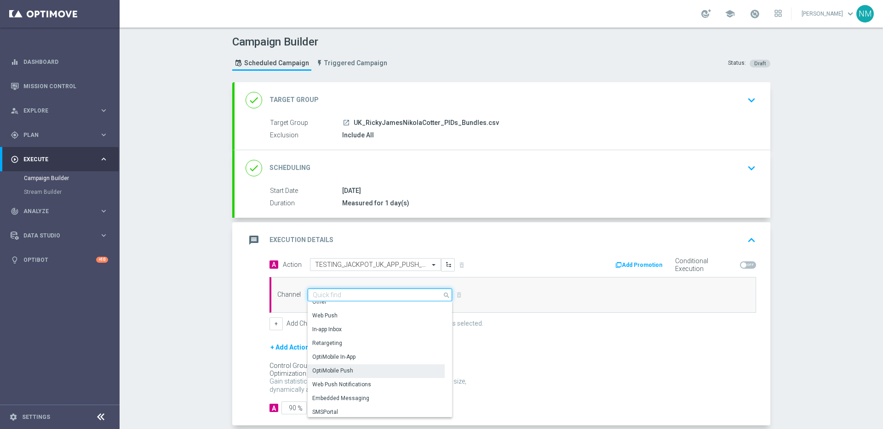
scroll to position [243, 0]
click at [342, 365] on div "OptiMobile Push" at bounding box center [333, 369] width 41 height 8
type input "OptiMobile Push"
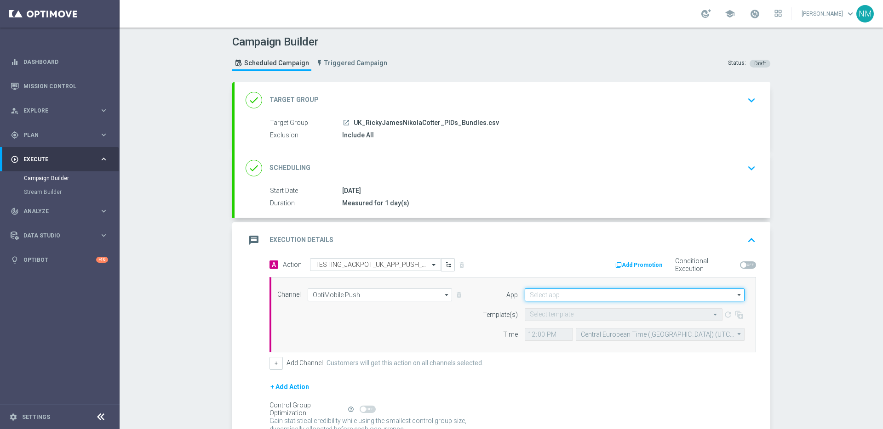
click at [616, 298] on input at bounding box center [635, 295] width 220 height 13
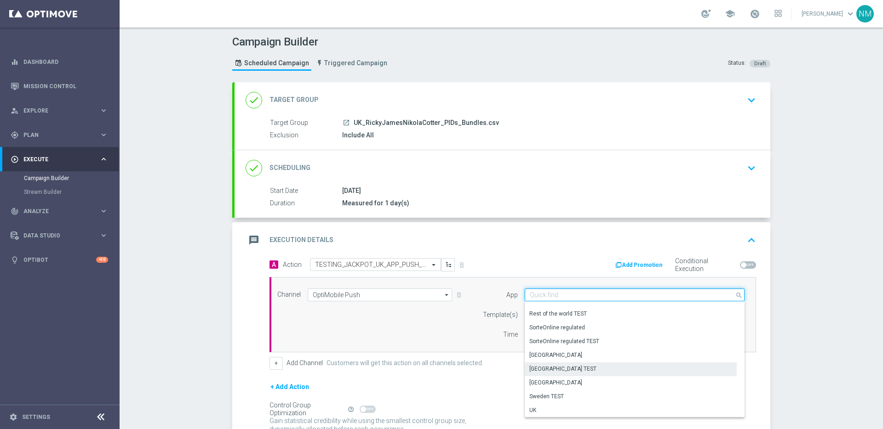
scroll to position [381, 0]
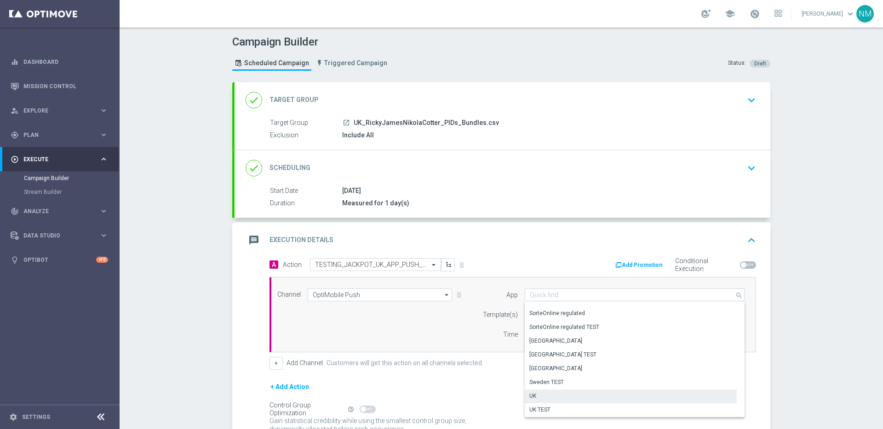
click at [541, 397] on div "UK" at bounding box center [631, 396] width 212 height 13
type input "UK"
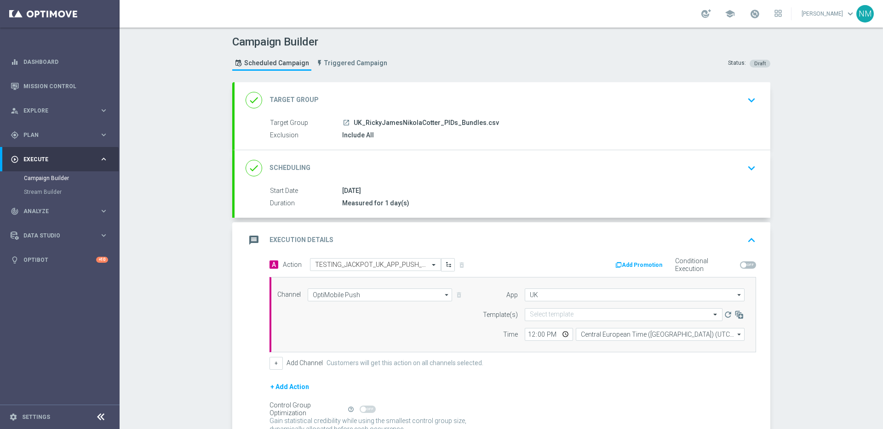
click at [492, 317] on label "Template(s)" at bounding box center [500, 315] width 35 height 8
click at [540, 303] on form "App [GEOGRAPHIC_DATA] [GEOGRAPHIC_DATA] arrow_drop_down Drag here to set row gr…" at bounding box center [611, 315] width 267 height 52
click at [545, 315] on input "text" at bounding box center [614, 315] width 169 height 8
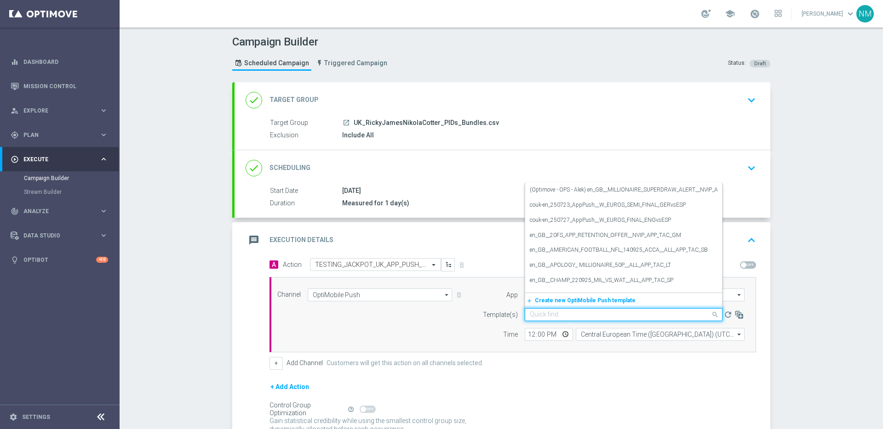
paste input "TESTING_JACKPOT_UK_APP_PUSH_2025_OCT"
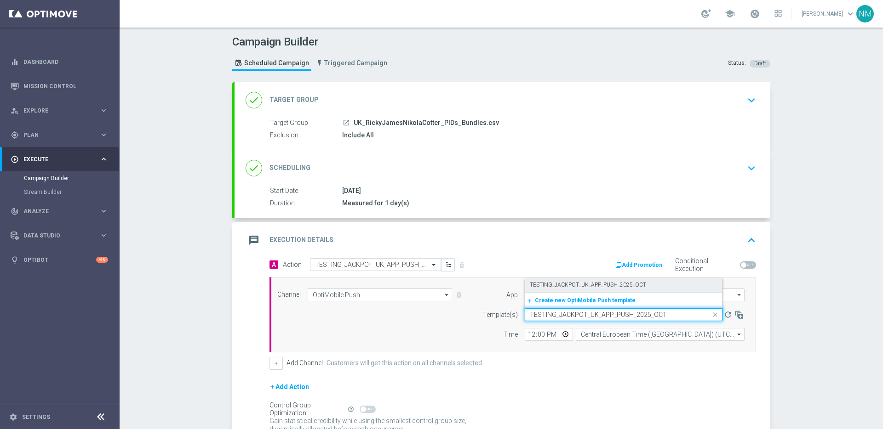
click at [566, 283] on label "TESTING_JACKPOT_UK_APP_PUSH_2025_OCT" at bounding box center [588, 285] width 116 height 8
type input "TESTING_JACKPOT_UK_APP_PUSH_2025_OCT"
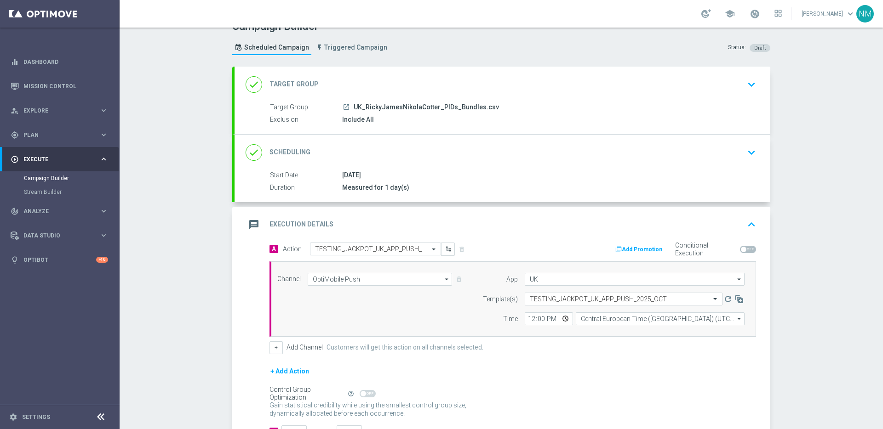
scroll to position [16, 0]
click at [561, 319] on input "12:00" at bounding box center [549, 318] width 48 height 13
type input "17:31"
click at [463, 348] on label "Customers will get this action on all channels selected." at bounding box center [404, 347] width 157 height 8
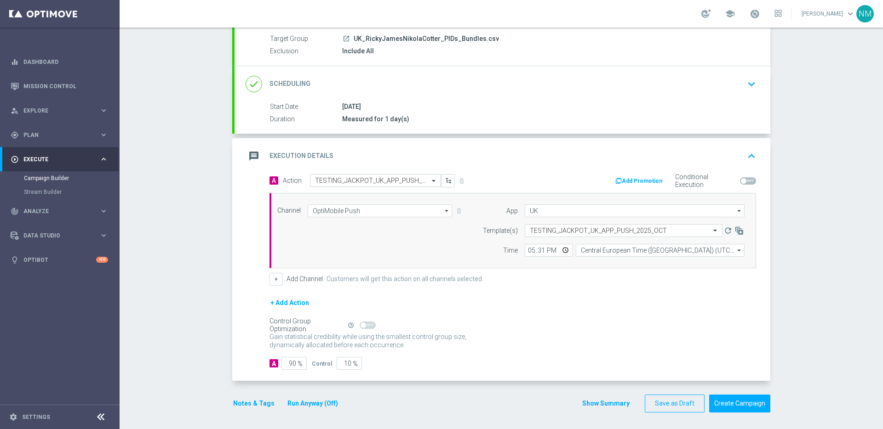
scroll to position [86, 0]
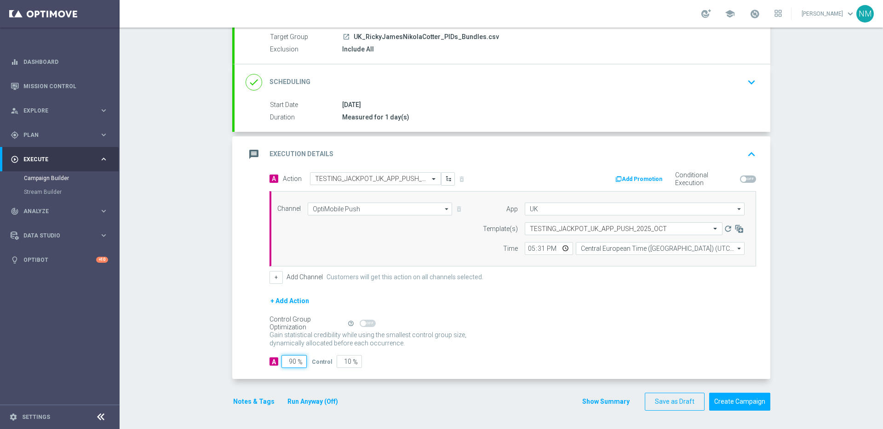
click at [290, 360] on input "90" at bounding box center [293, 361] width 25 height 13
type input "0"
type input "100"
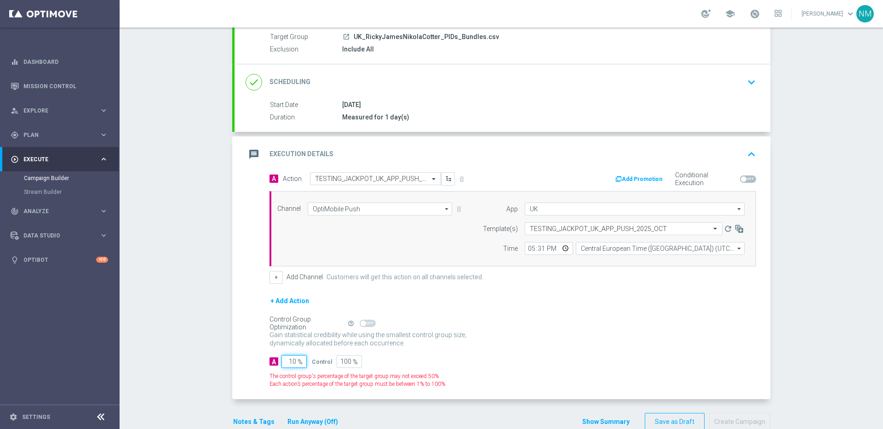
type input "100"
type input "0"
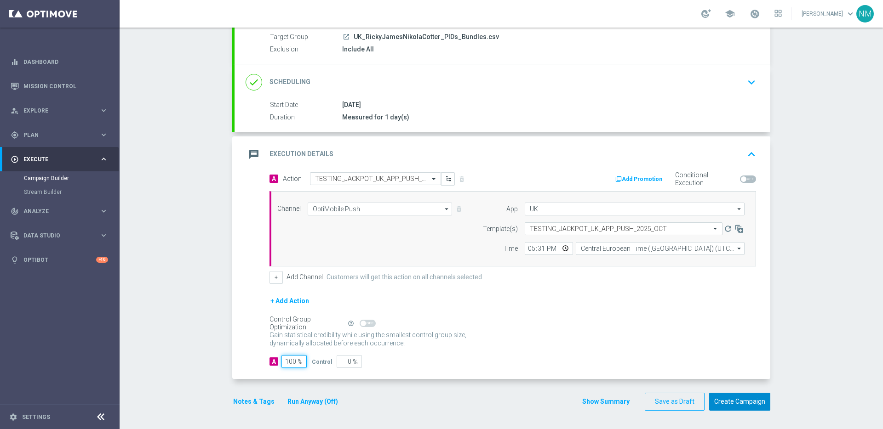
type input "100"
click at [730, 405] on button "Create Campaign" at bounding box center [739, 402] width 61 height 18
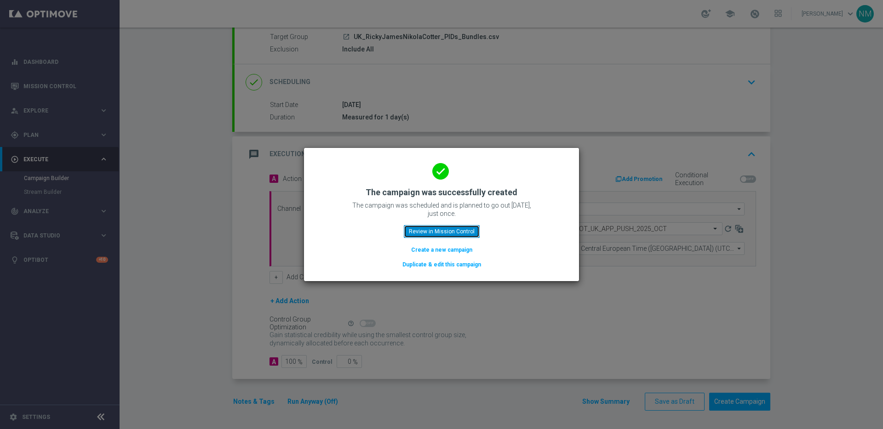
click at [433, 230] on button "Review in Mission Control" at bounding box center [442, 231] width 76 height 13
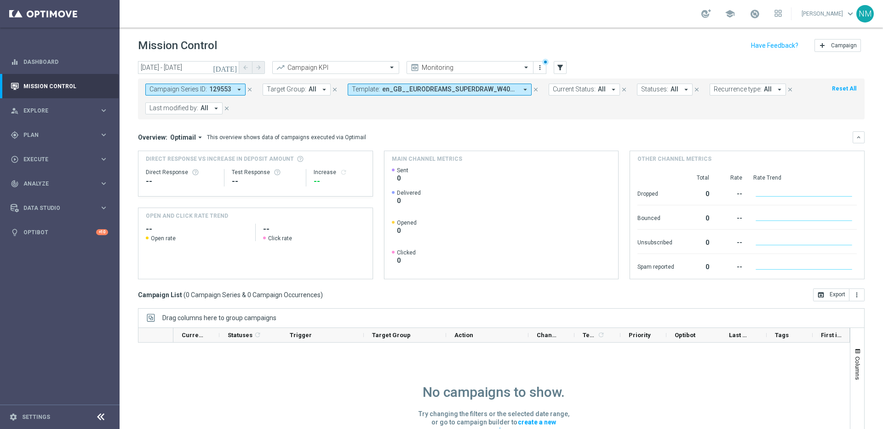
click at [532, 90] on icon "close" at bounding box center [535, 89] width 6 height 6
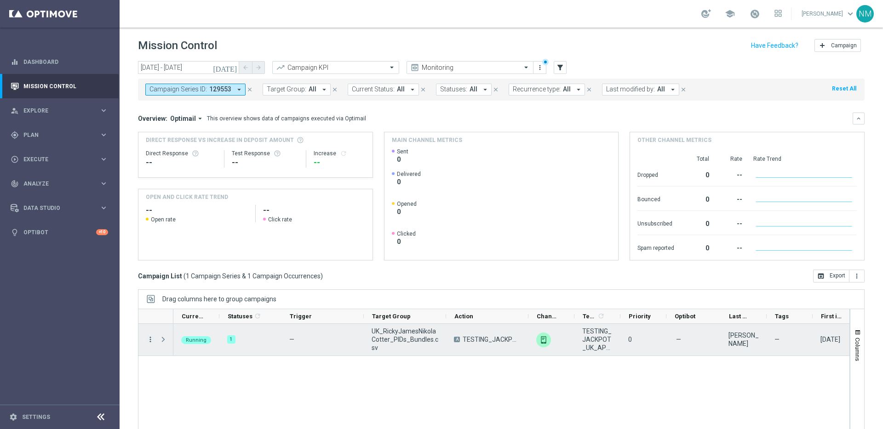
click at [151, 341] on icon "more_vert" at bounding box center [150, 340] width 8 height 8
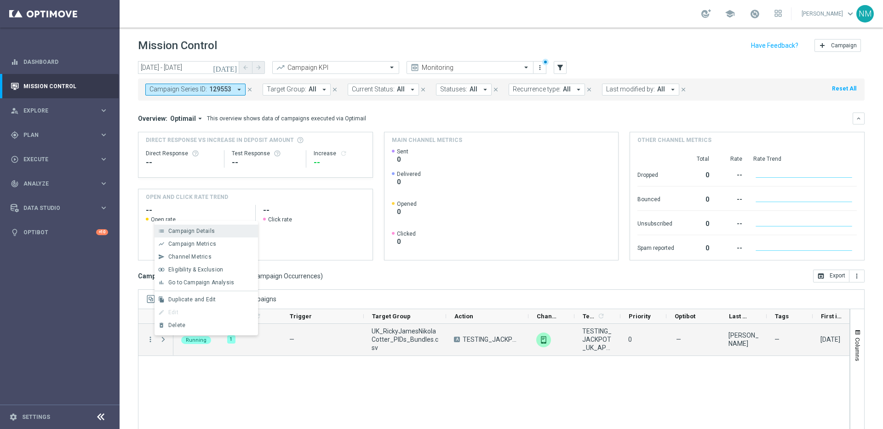
click at [183, 231] on span "Campaign Details" at bounding box center [191, 231] width 46 height 6
